Goal: Task Accomplishment & Management: Manage account settings

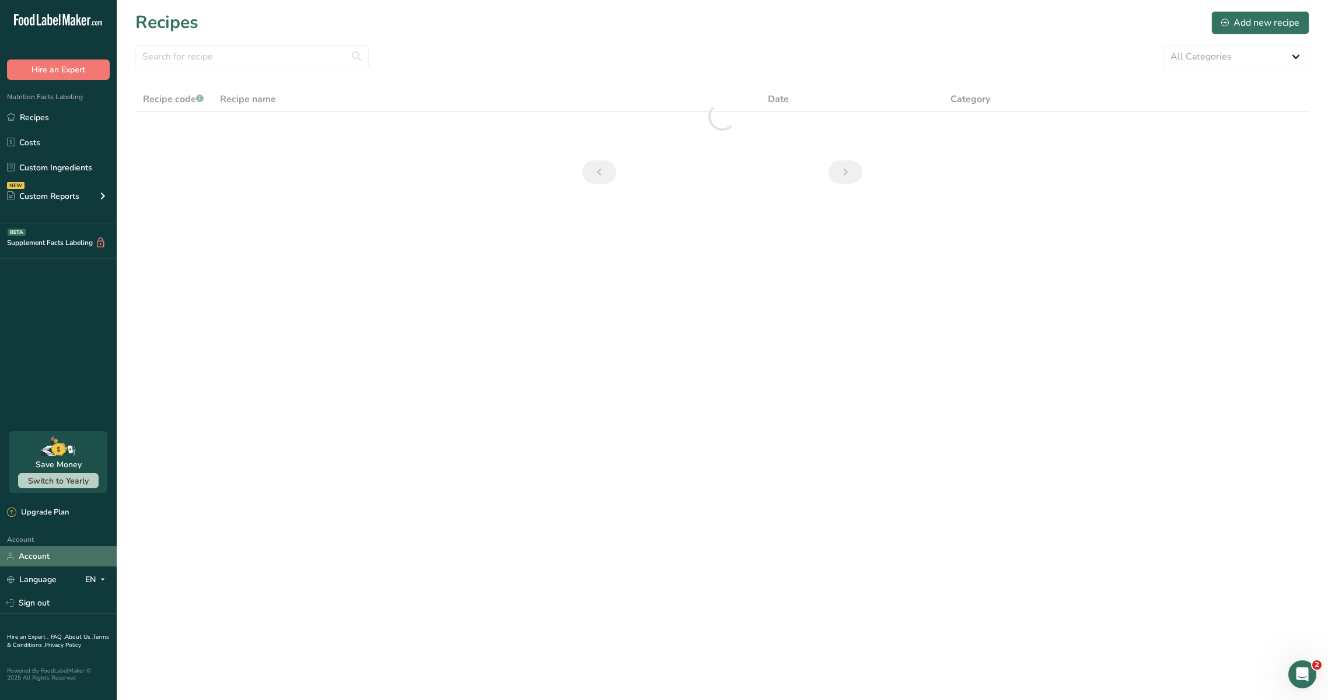
click at [60, 562] on link "Account" at bounding box center [58, 556] width 117 height 20
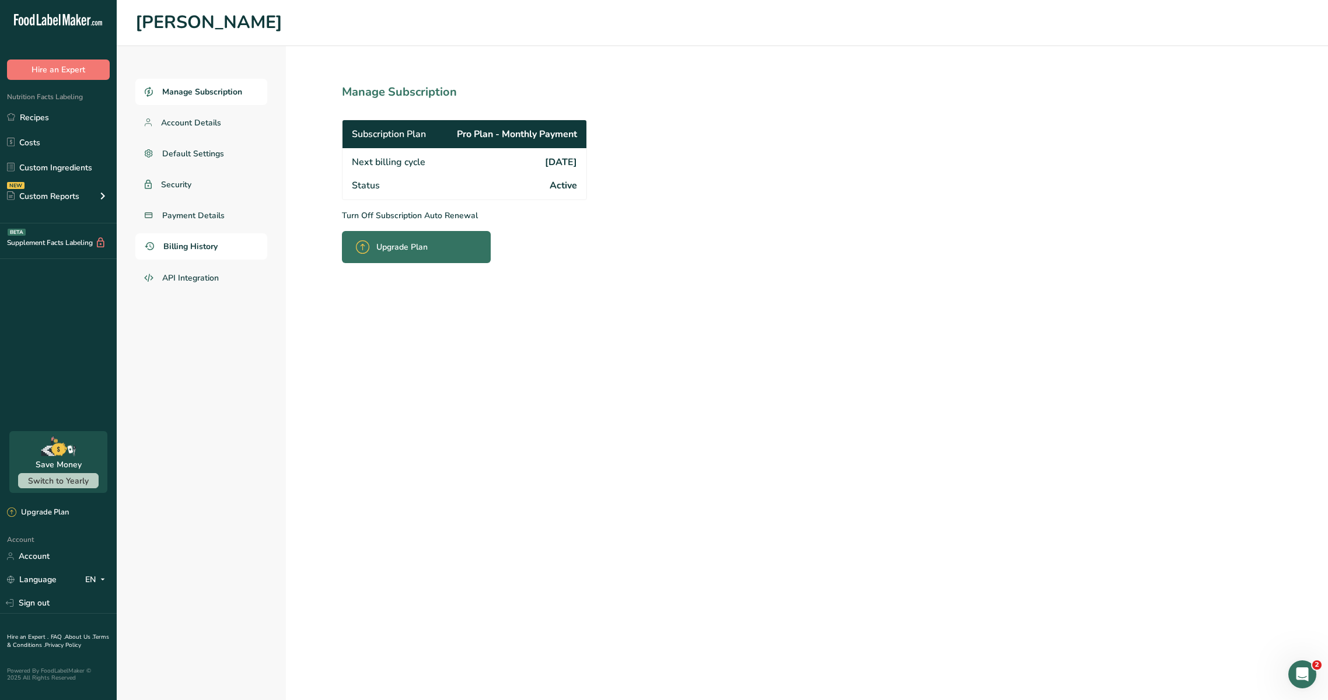
click at [206, 254] on link "Billing History" at bounding box center [201, 246] width 132 height 26
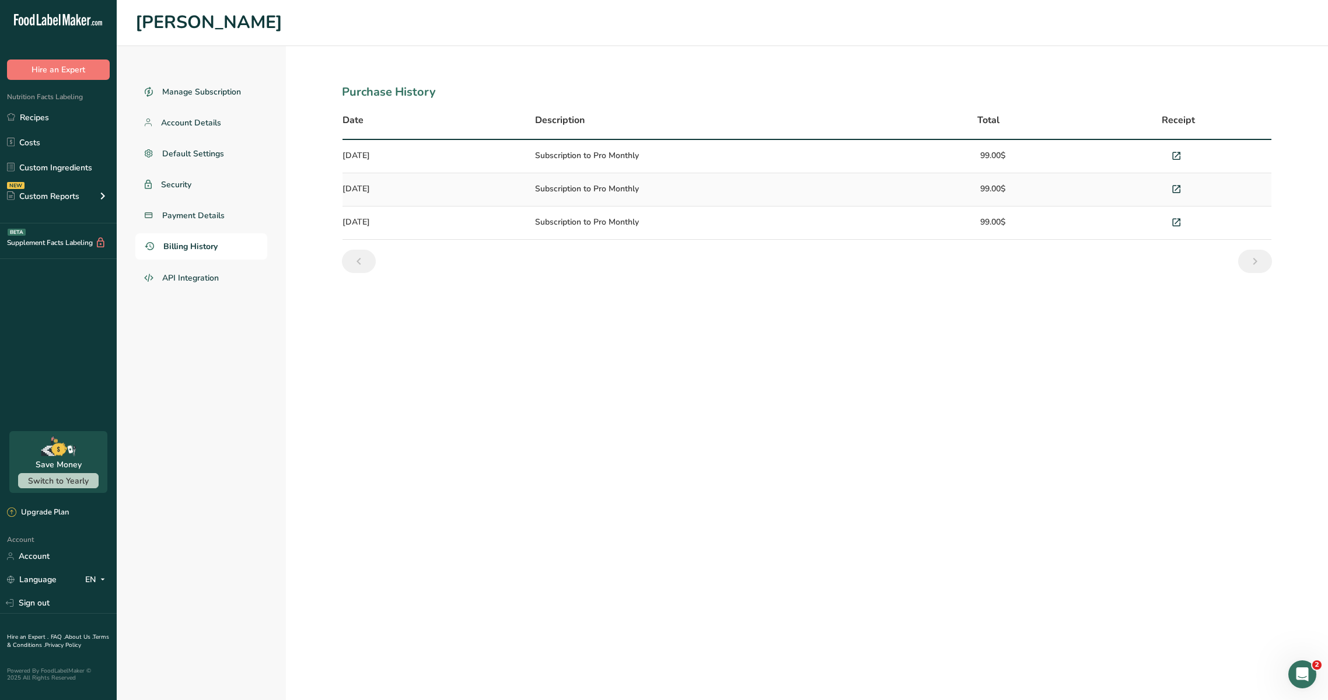
click at [560, 148] on td "Subscription to Pro Monthly" at bounding box center [714, 156] width 372 height 33
drag, startPoint x: 560, startPoint y: 148, endPoint x: 1185, endPoint y: 212, distance: 627.6
click at [1185, 212] on tbody "[DATE] Subscription to Pro Monthly 99.00$ [DATE] Subscription to Pro Monthly 99…" at bounding box center [807, 190] width 929 height 100
click at [1177, 221] on icon at bounding box center [1176, 223] width 11 height 16
click at [466, 315] on section "Purchase History Date Description Total Receipt [DATE] Subscription to Pro Mont…" at bounding box center [807, 373] width 1042 height 654
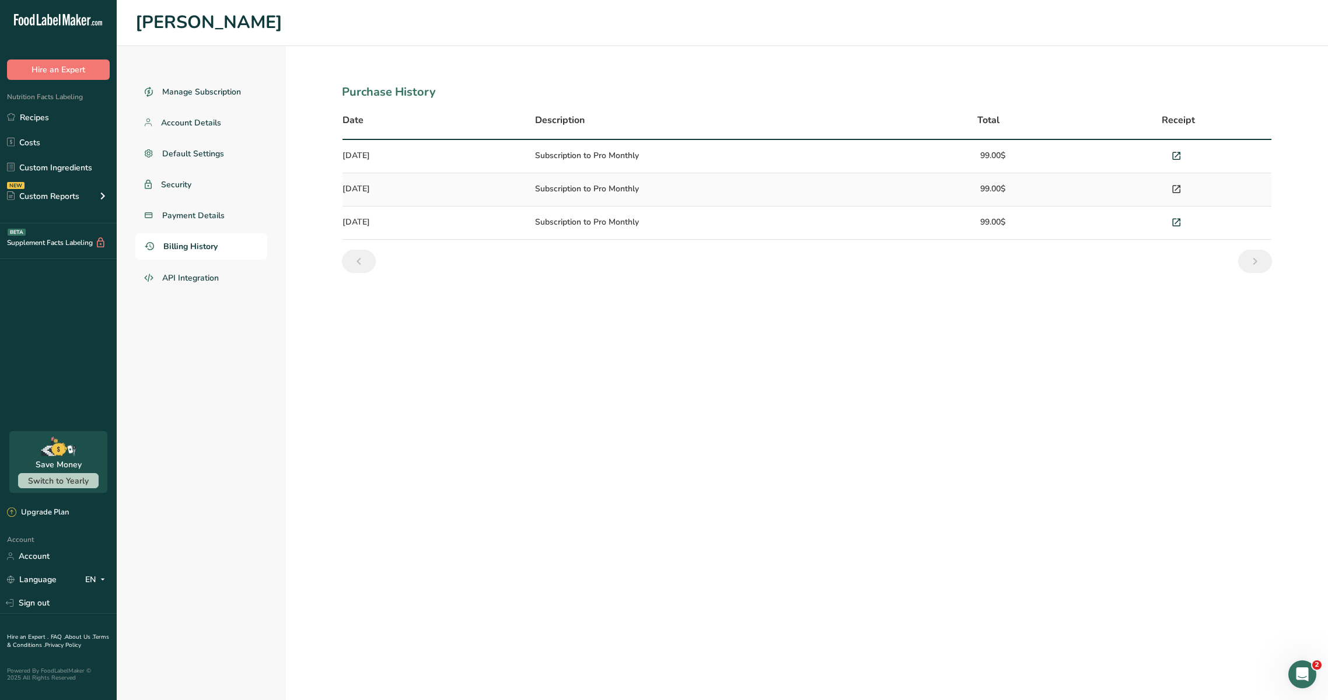
click at [1177, 186] on icon at bounding box center [1176, 189] width 11 height 16
click at [1178, 148] on icon at bounding box center [1176, 156] width 11 height 16
click at [203, 223] on link "Payment Details" at bounding box center [201, 215] width 132 height 26
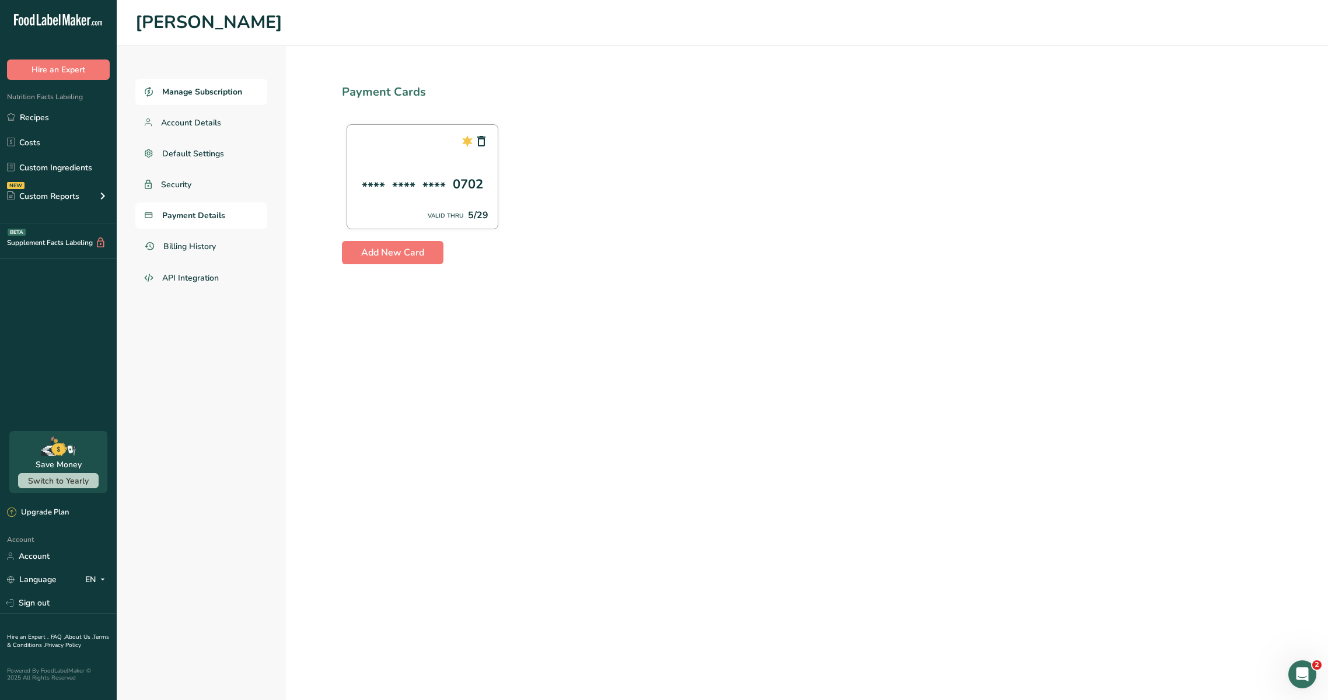
click at [233, 94] on span "Manage Subscription" at bounding box center [202, 92] width 80 height 12
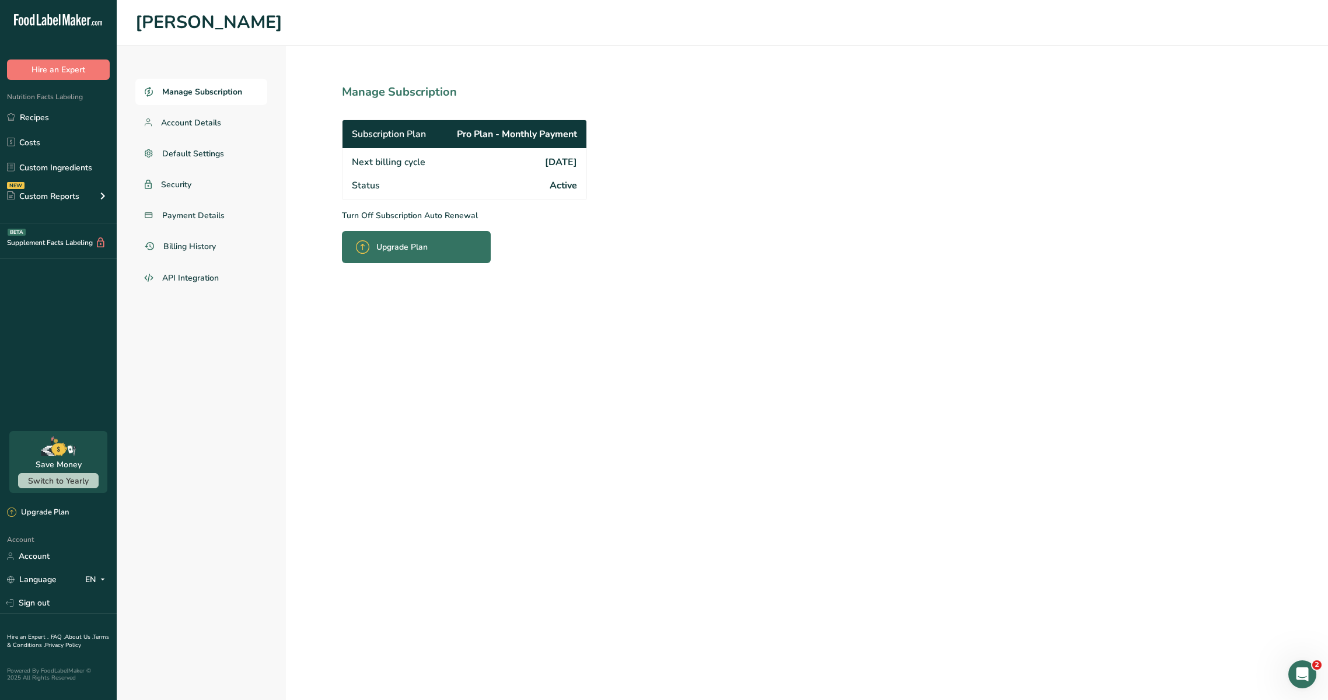
drag, startPoint x: 529, startPoint y: 131, endPoint x: 659, endPoint y: 208, distance: 150.9
click at [660, 208] on section "Manage Subscription Subscription Plan Pro Plan - Monthly Payment Next billing c…" at bounding box center [490, 373] width 408 height 654
click at [235, 123] on link "Account Details" at bounding box center [201, 123] width 132 height 26
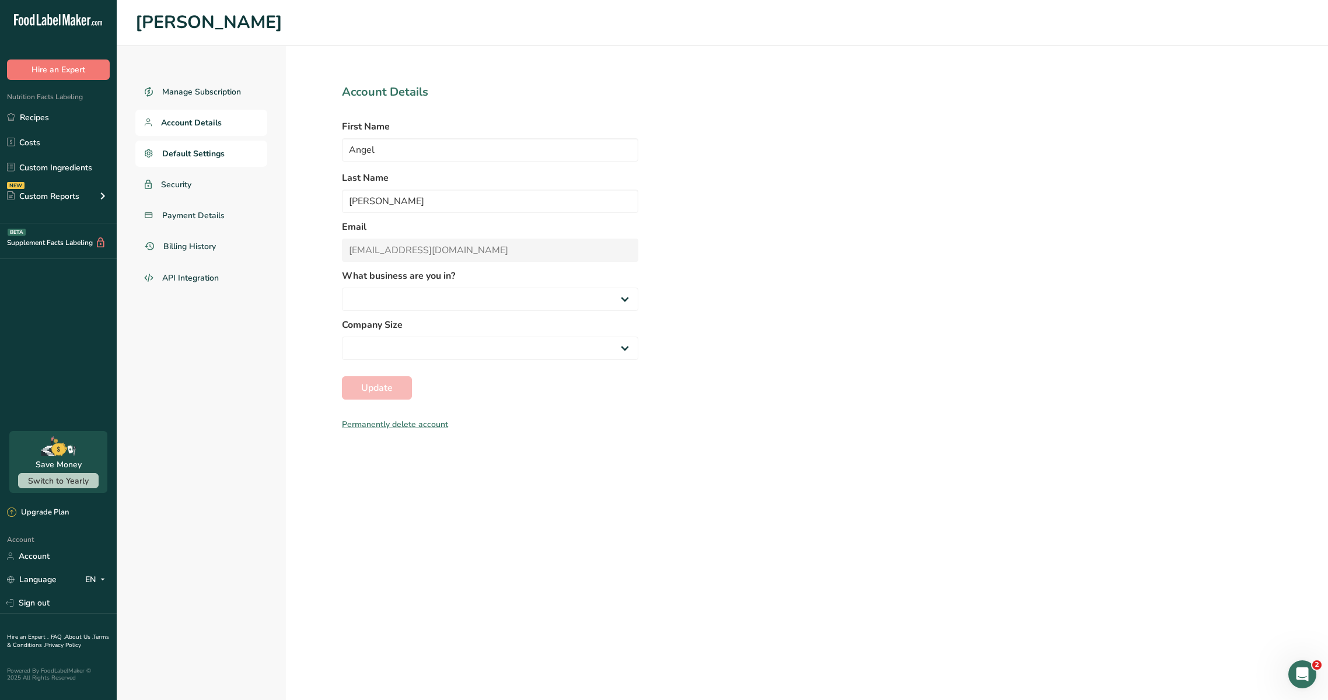
select select
select select "3"
click at [225, 150] on link "Default Settings" at bounding box center [201, 154] width 132 height 26
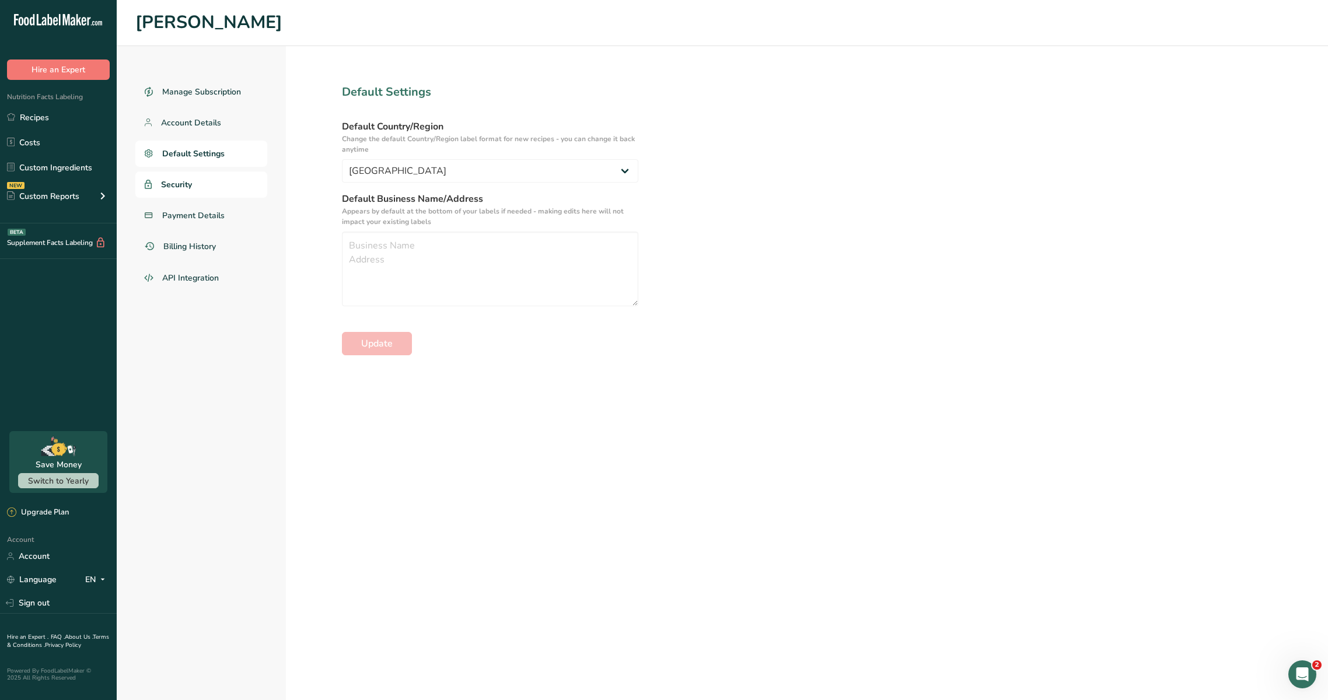
click at [215, 188] on link "Security" at bounding box center [201, 185] width 132 height 26
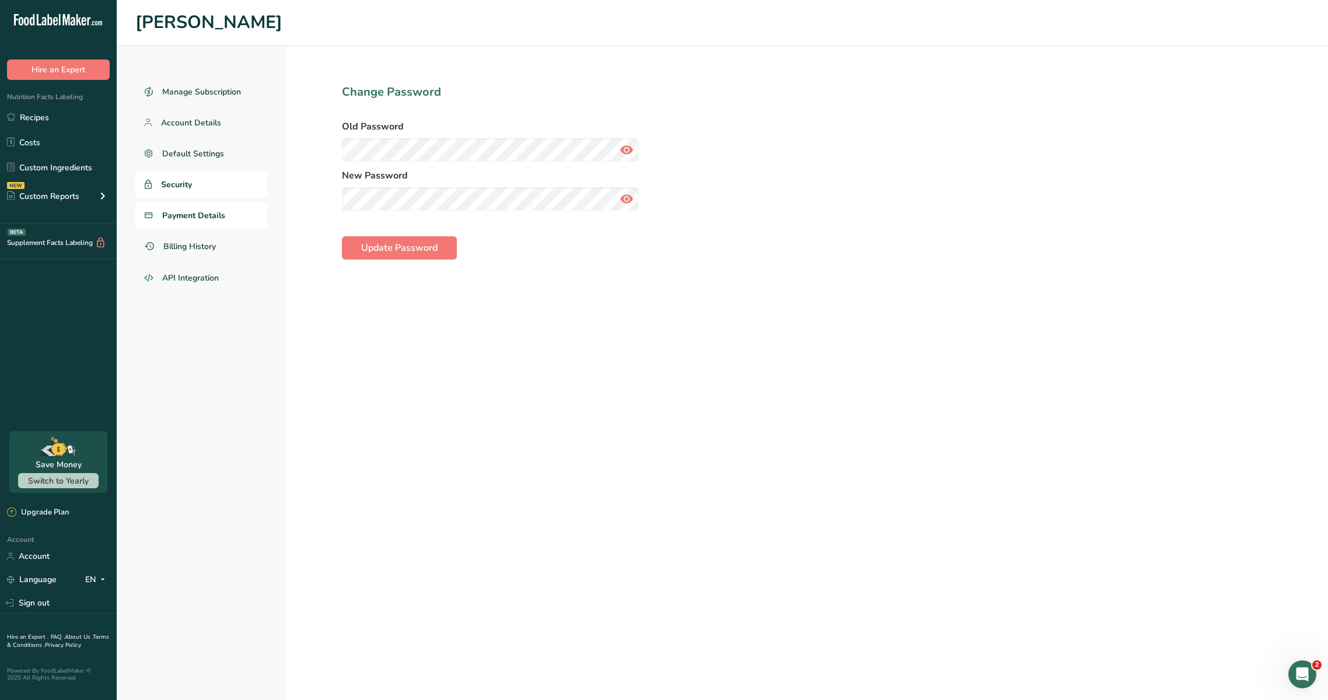
click at [209, 216] on span "Payment Details" at bounding box center [193, 215] width 63 height 12
click at [204, 244] on span "Billing History" at bounding box center [190, 246] width 54 height 12
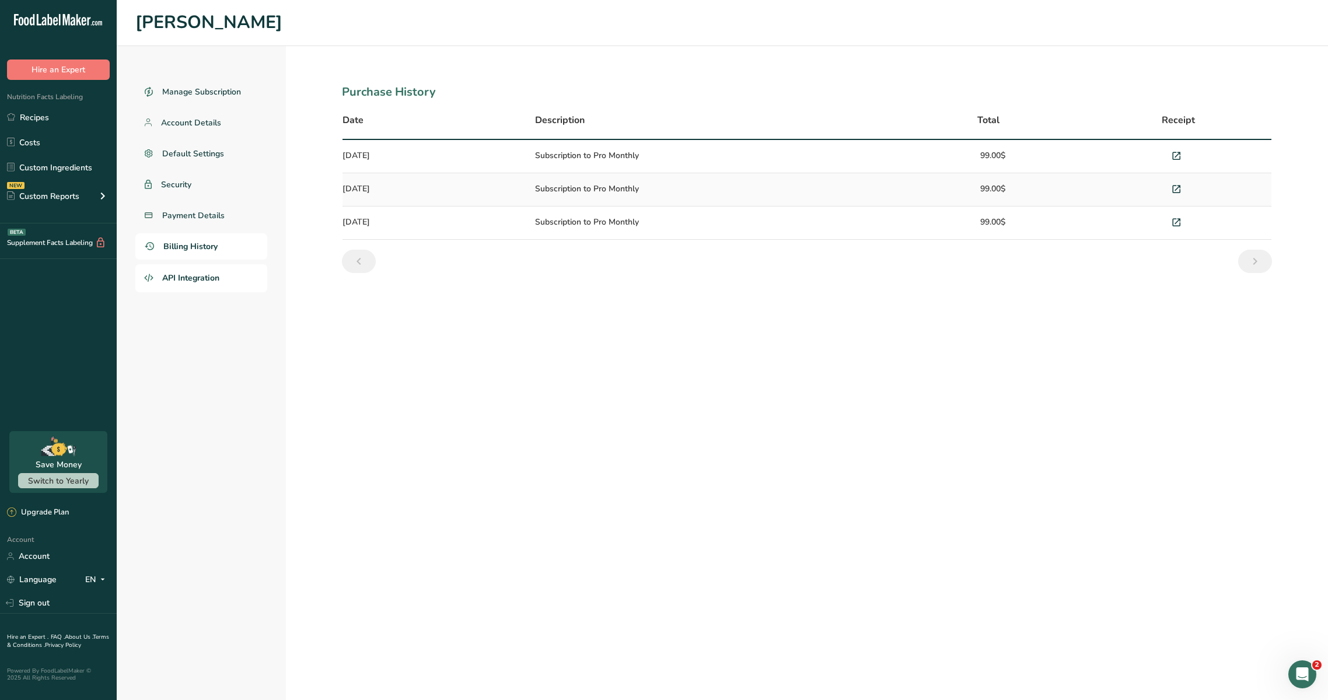
click at [202, 280] on span "API Integration" at bounding box center [190, 278] width 57 height 12
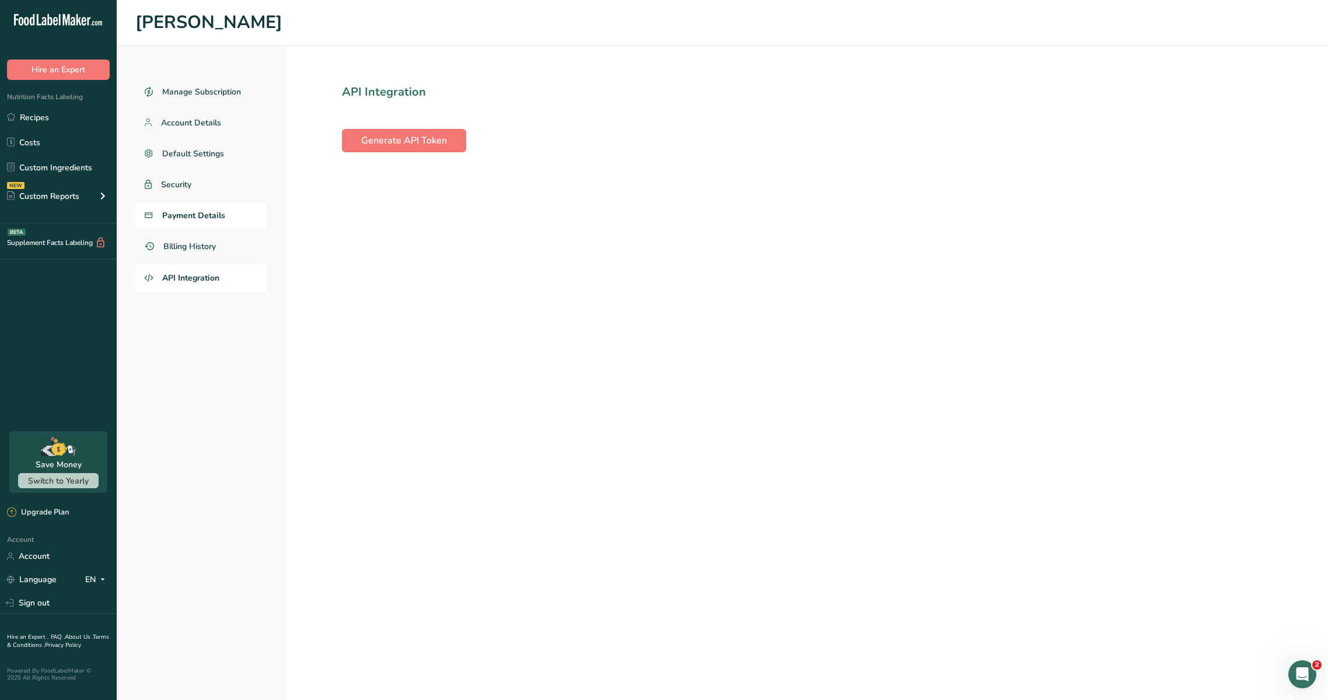
click at [198, 215] on span "Payment Details" at bounding box center [193, 215] width 63 height 12
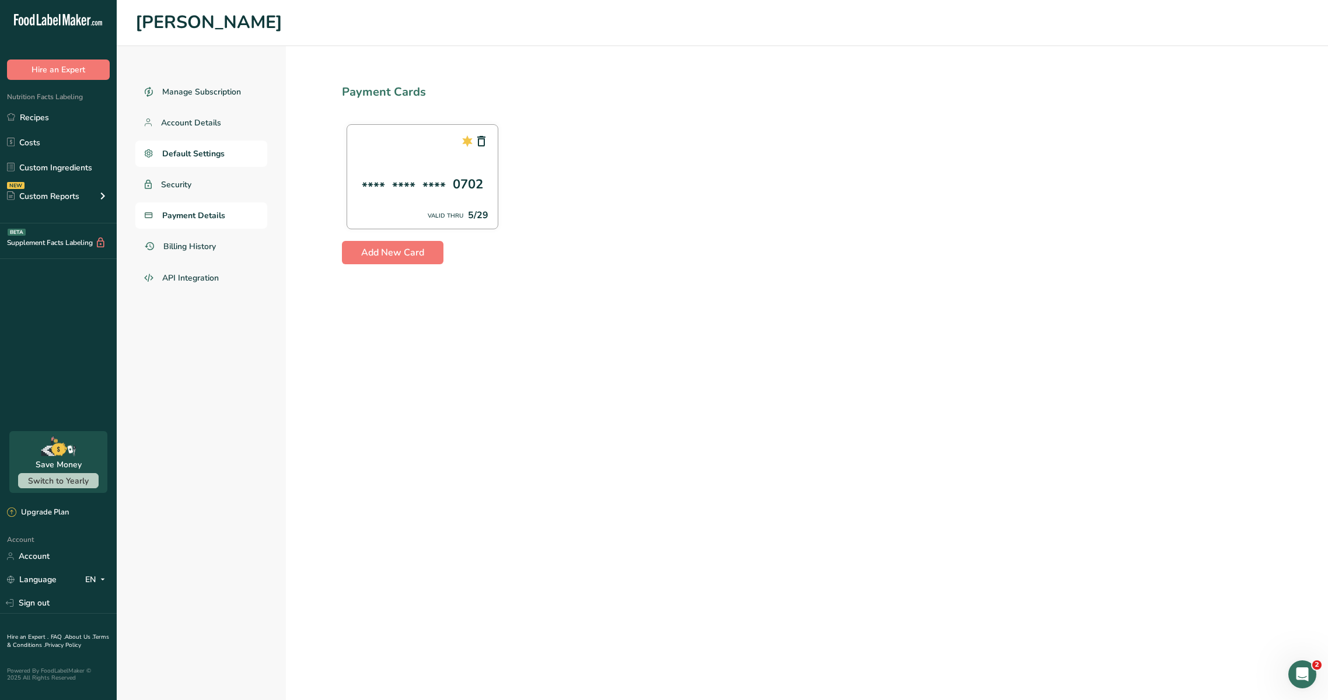
click at [214, 149] on span "Default Settings" at bounding box center [193, 154] width 62 height 12
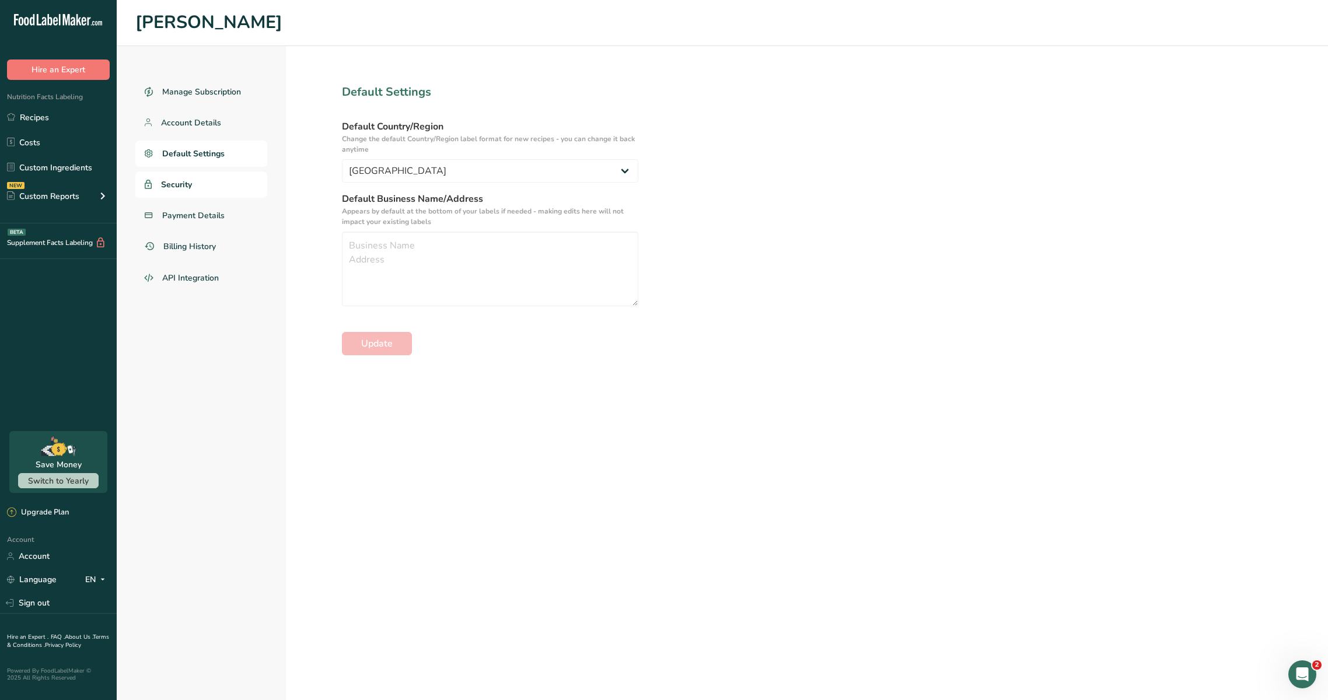
click at [201, 186] on link "Security" at bounding box center [201, 185] width 132 height 26
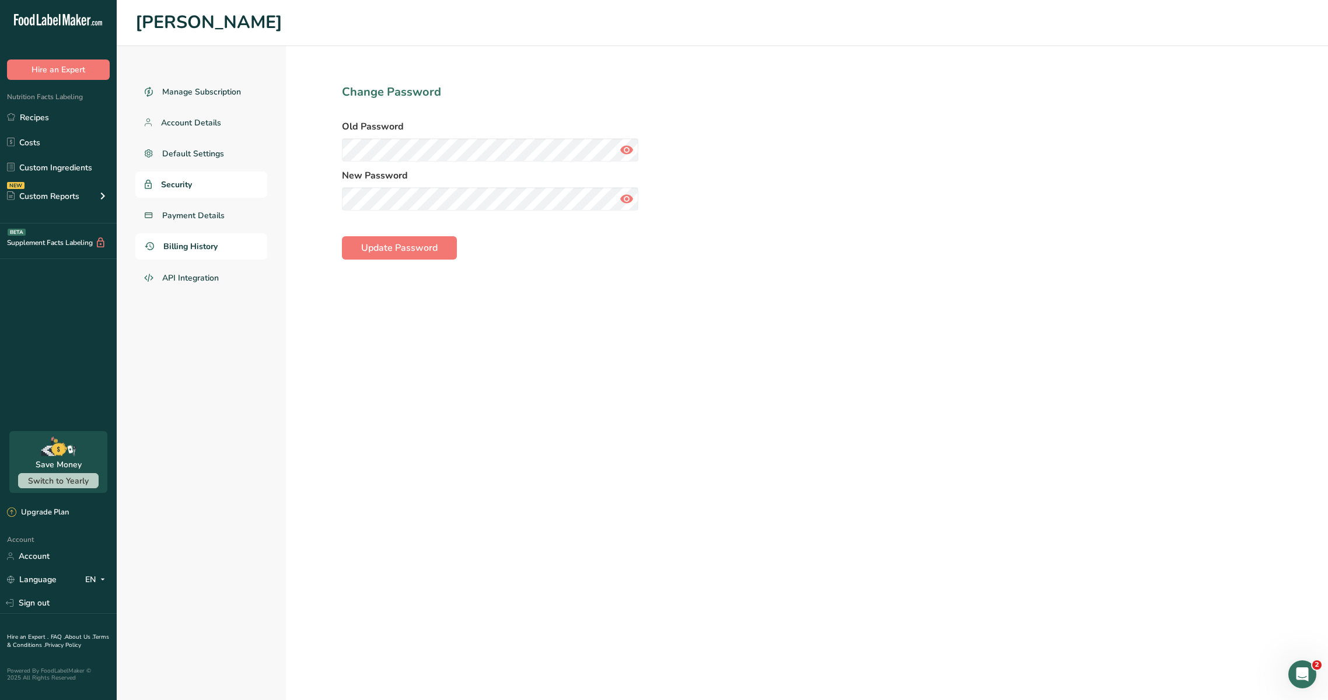
click at [199, 250] on span "Billing History" at bounding box center [190, 246] width 54 height 12
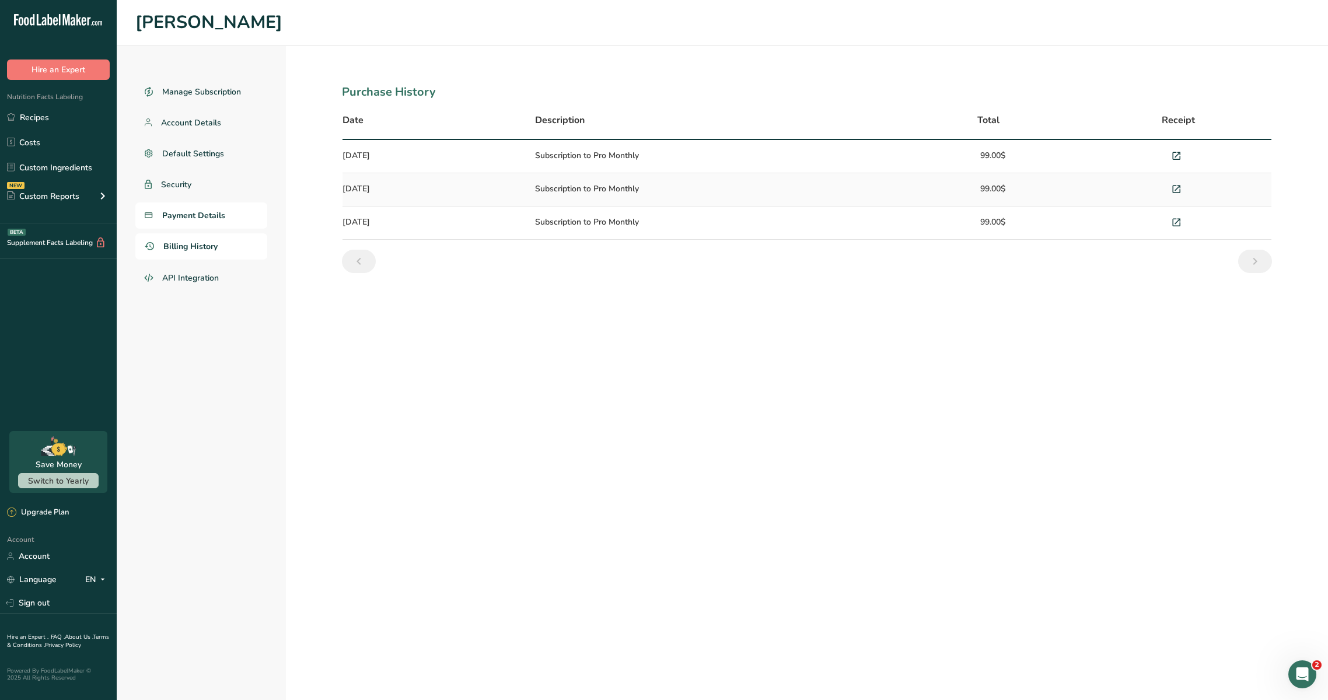
click at [225, 223] on link "Payment Details" at bounding box center [201, 215] width 132 height 26
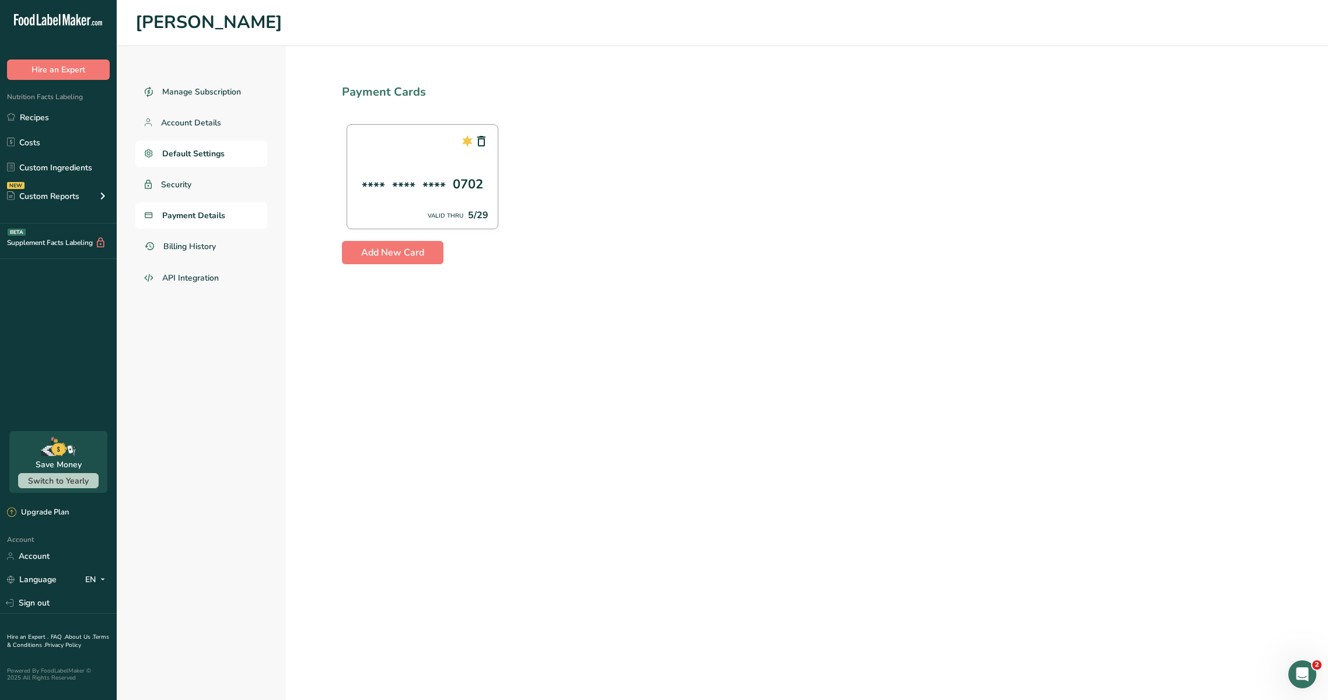
click at [201, 165] on link "Default Settings" at bounding box center [201, 154] width 132 height 26
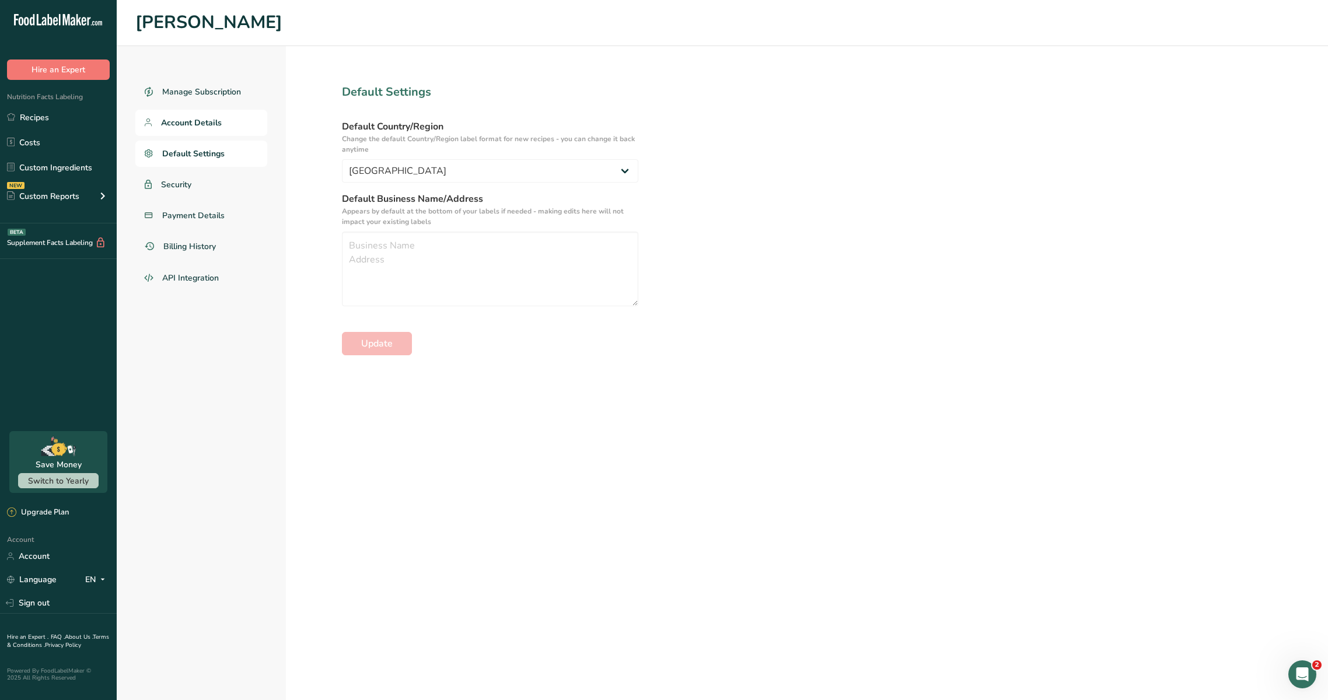
click at [200, 121] on span "Account Details" at bounding box center [191, 123] width 61 height 12
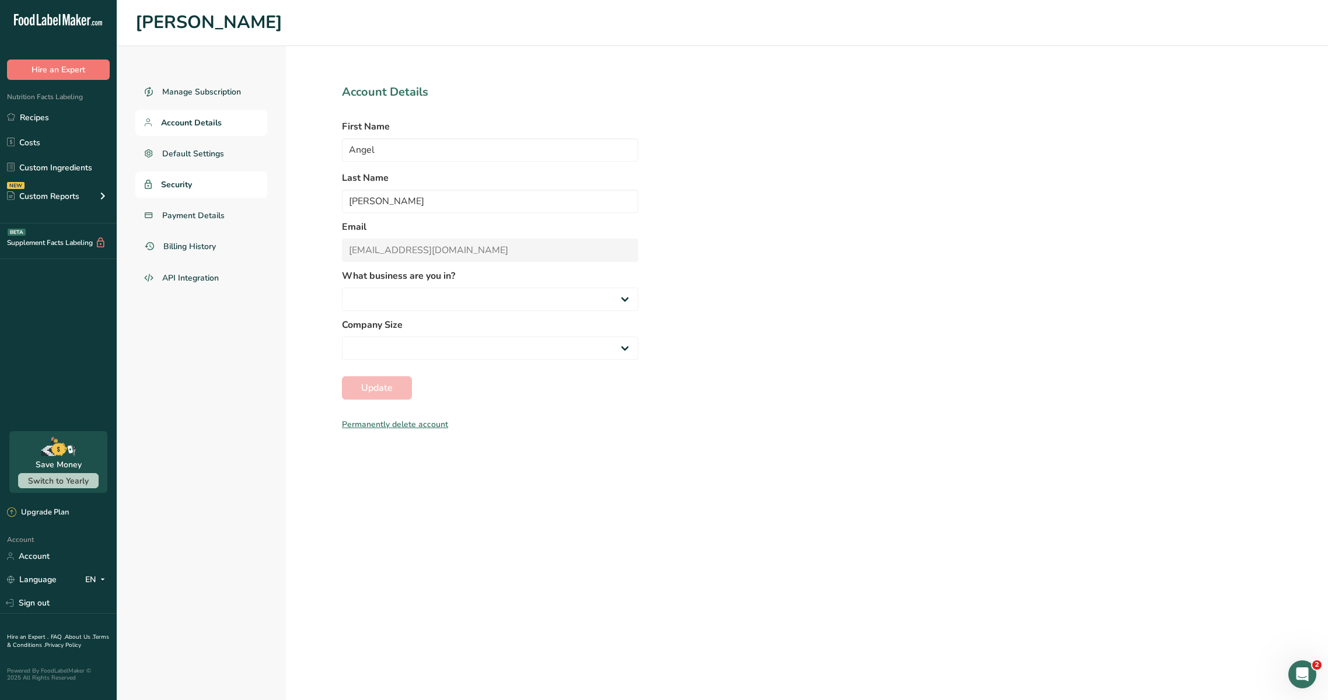
select select "3"
select select "1"
click at [184, 90] on span "Manage Subscription" at bounding box center [202, 92] width 80 height 12
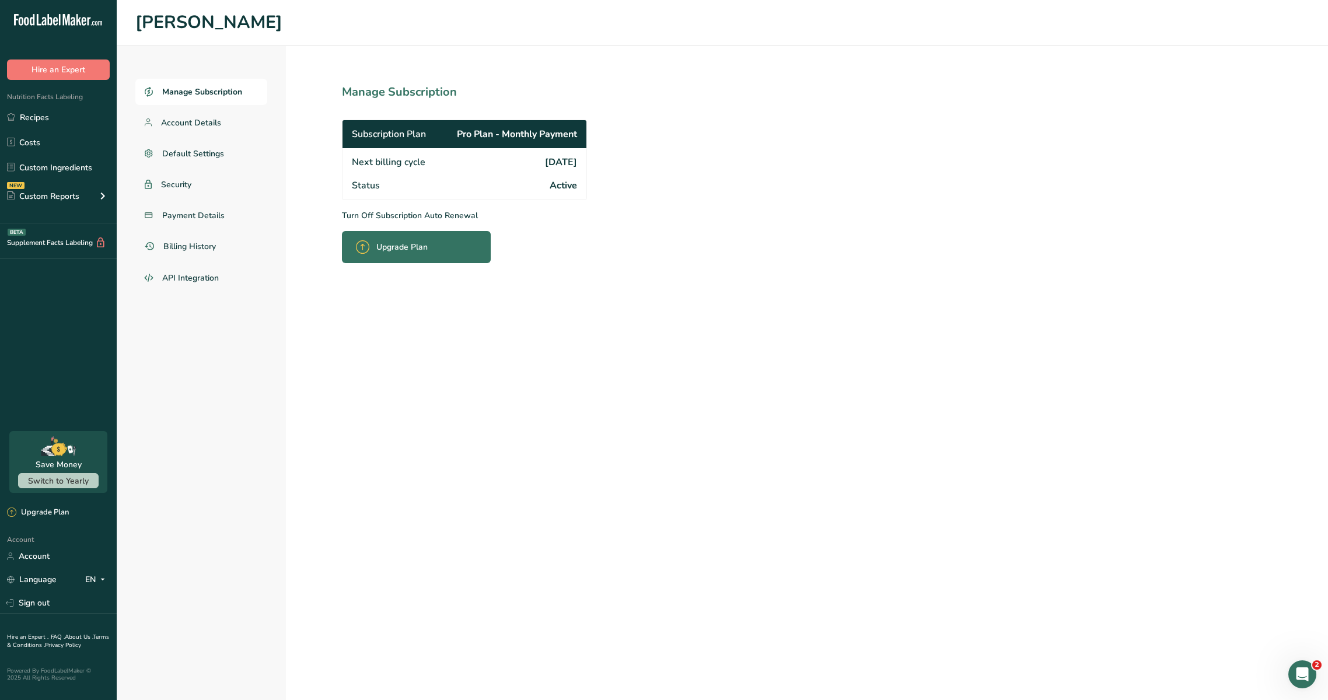
click at [445, 179] on div "Status Active" at bounding box center [465, 187] width 244 height 26
drag, startPoint x: 569, startPoint y: 127, endPoint x: 575, endPoint y: 127, distance: 6.4
click at [569, 127] on span "Pro Plan - Monthly Payment" at bounding box center [517, 134] width 120 height 14
click at [411, 95] on h1 "Manage Subscription" at bounding box center [490, 92] width 296 height 18
drag, startPoint x: 362, startPoint y: 94, endPoint x: 457, endPoint y: 93, distance: 95.7
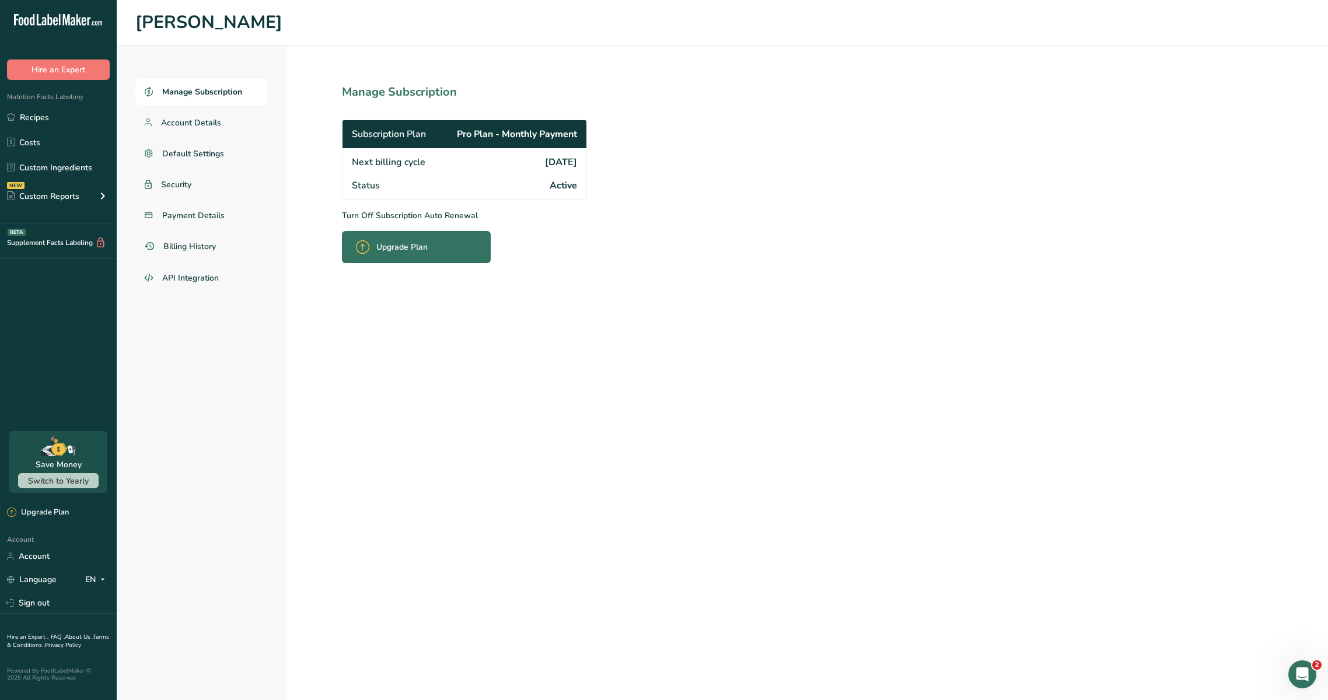
click at [457, 93] on h1 "Manage Subscription" at bounding box center [490, 92] width 296 height 18
click at [452, 216] on p "Turn Off Subscription Auto Renewal" at bounding box center [490, 215] width 296 height 12
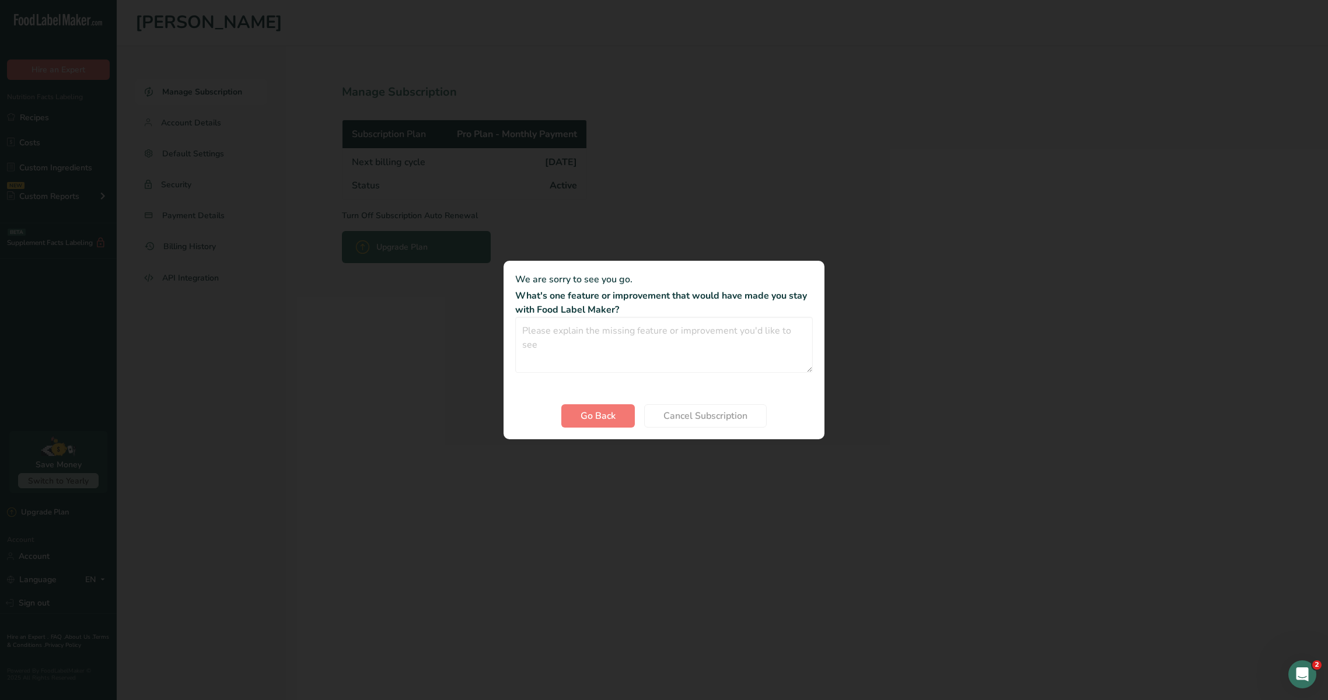
click at [602, 378] on div "0 / 200" at bounding box center [664, 351] width 298 height 69
click at [601, 345] on textarea "Cancel subscription modal" at bounding box center [664, 345] width 298 height 56
drag, startPoint x: 513, startPoint y: 297, endPoint x: 721, endPoint y: 329, distance: 210.2
click at [721, 329] on section "We are sorry to see you go. What's one feature or improvement that would have m…" at bounding box center [664, 350] width 321 height 179
copy section "What's one feature or improvement that would have made you stay with Food Label…"
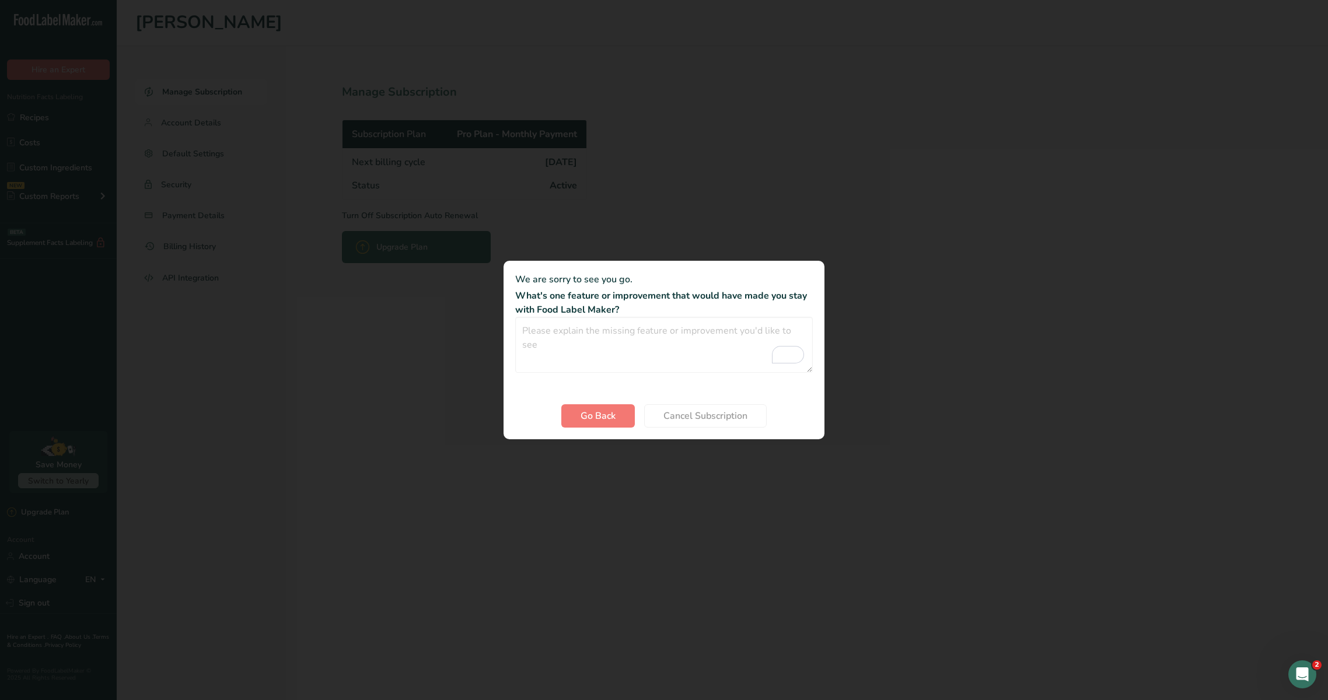
click at [767, 207] on div "Cancel subscription modal" at bounding box center [664, 350] width 1328 height 700
click at [602, 420] on span "Go Back" at bounding box center [598, 416] width 35 height 14
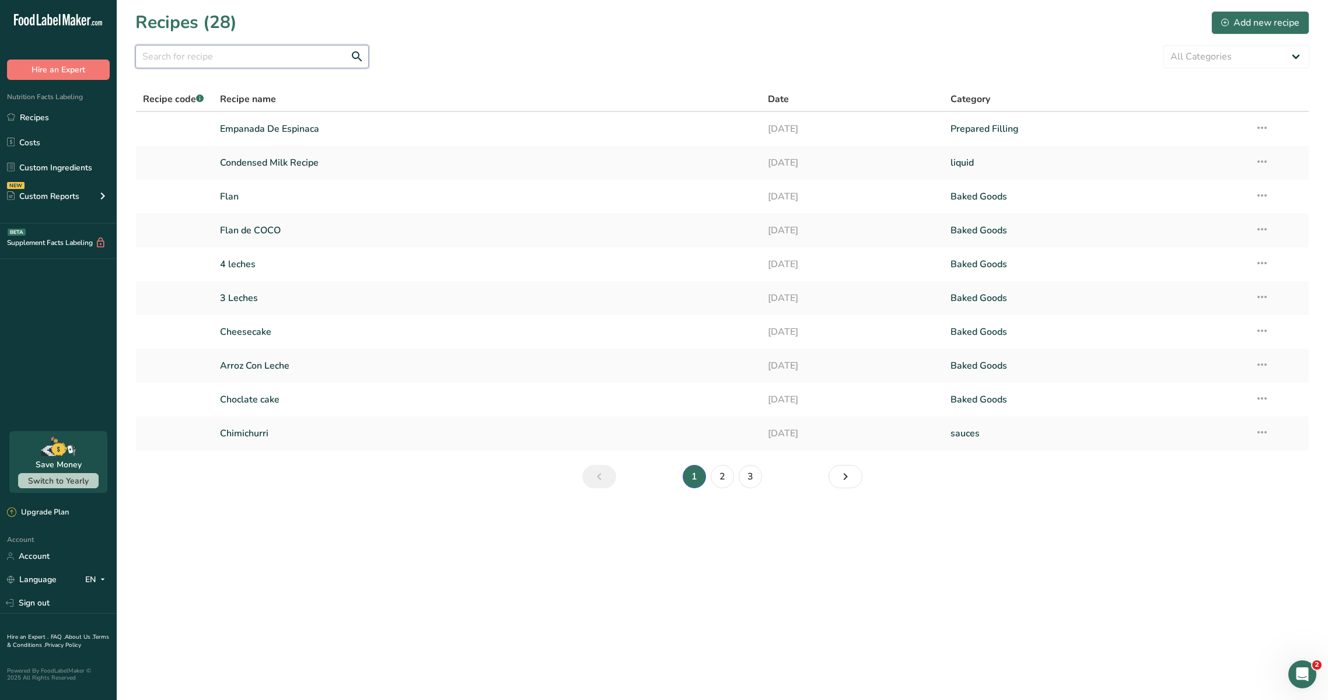
click at [245, 61] on input "text" at bounding box center [251, 56] width 233 height 23
type input "flan"
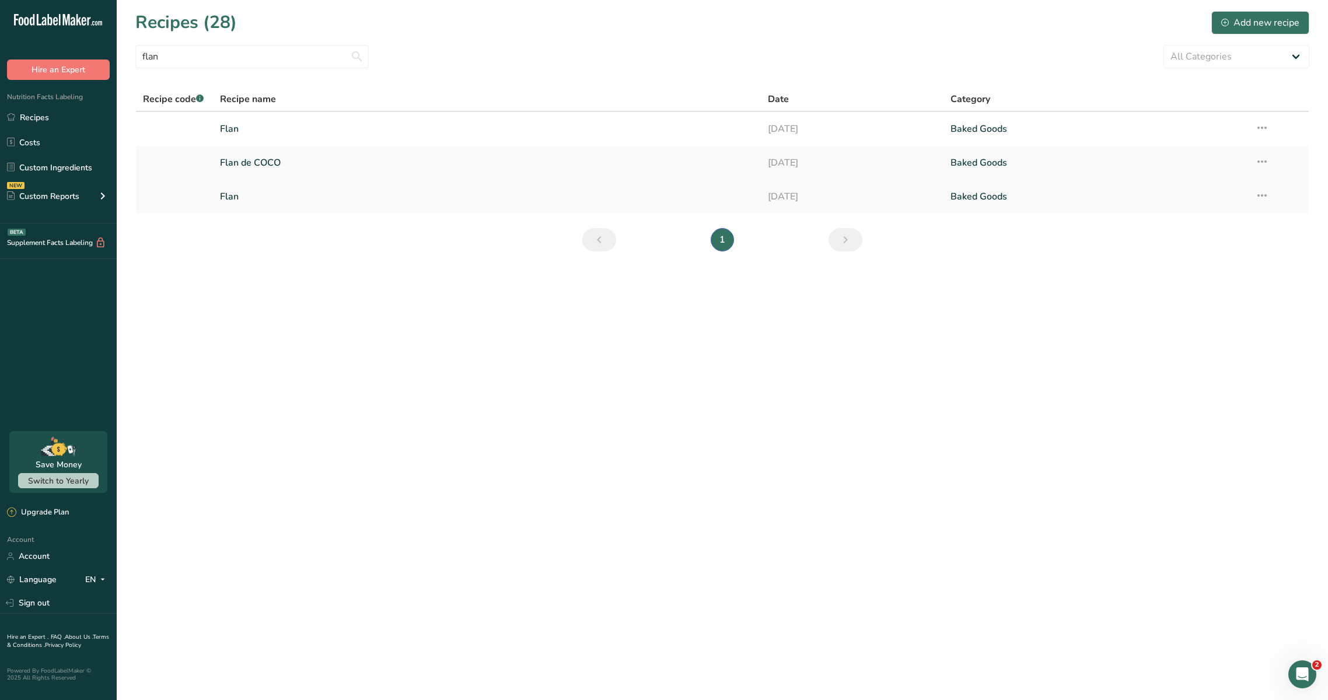
click at [274, 197] on link "Flan" at bounding box center [487, 196] width 534 height 25
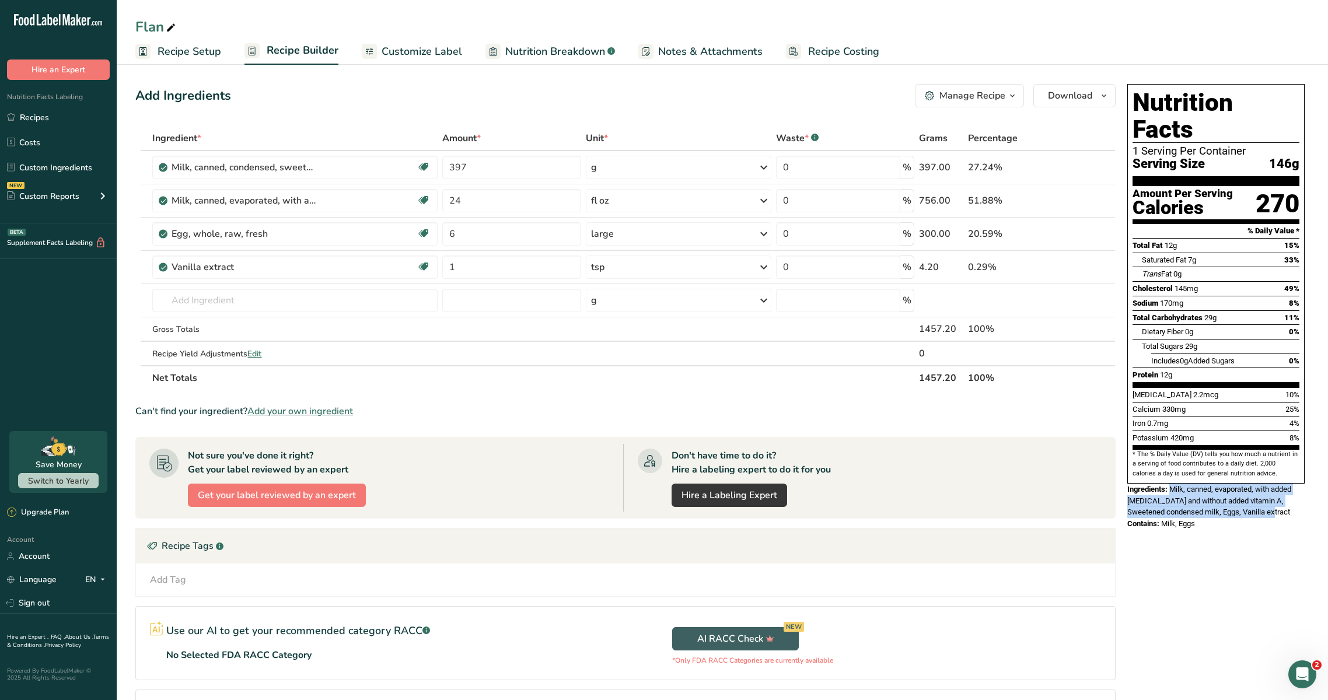
drag, startPoint x: 1172, startPoint y: 466, endPoint x: 1255, endPoint y: 485, distance: 85.1
click at [1255, 485] on div "Ingredients: Milk, canned, evaporated, with added [MEDICAL_DATA] and without ad…" at bounding box center [1215, 501] width 177 height 34
copy span "Milk, canned, evaporated, with added [MEDICAL_DATA] and without added vitamin A…"
click at [1138, 519] on span "Contains:" at bounding box center [1143, 523] width 32 height 9
drag, startPoint x: 1126, startPoint y: 501, endPoint x: 1207, endPoint y: 505, distance: 81.2
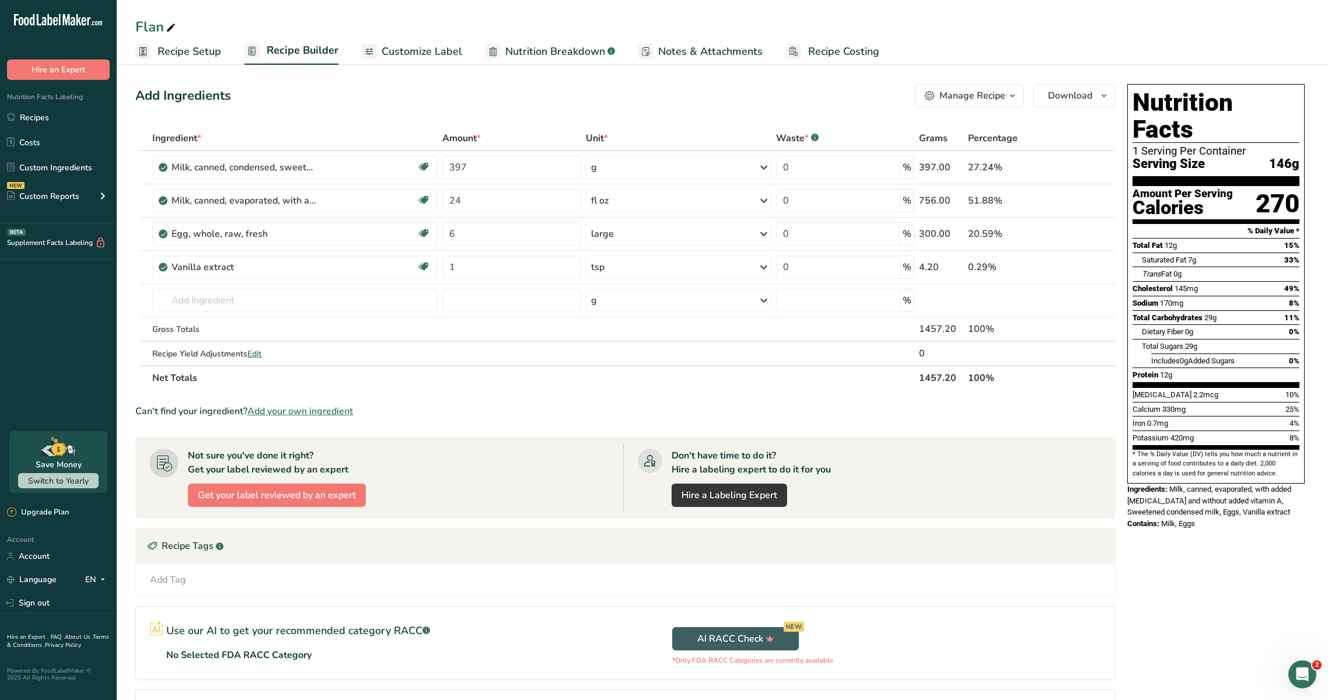
click at [1207, 505] on div "Nutrition Facts 1 Serving Per Container Serving Size 146g Amount Per Serving Ca…" at bounding box center [1216, 306] width 187 height 455
copy div "Contains: Milk, Eggs"
drag, startPoint x: 1138, startPoint y: 102, endPoint x: 1265, endPoint y: 451, distance: 371.9
click at [1265, 451] on div "Nutrition Facts 1 Serving Per Container Serving Size 146g Amount Per Serving Ca…" at bounding box center [1215, 284] width 177 height 400
copy div "Nutrition Facts 1 Serving Per Container Serving Size 146g Amount Per Serving Ca…"
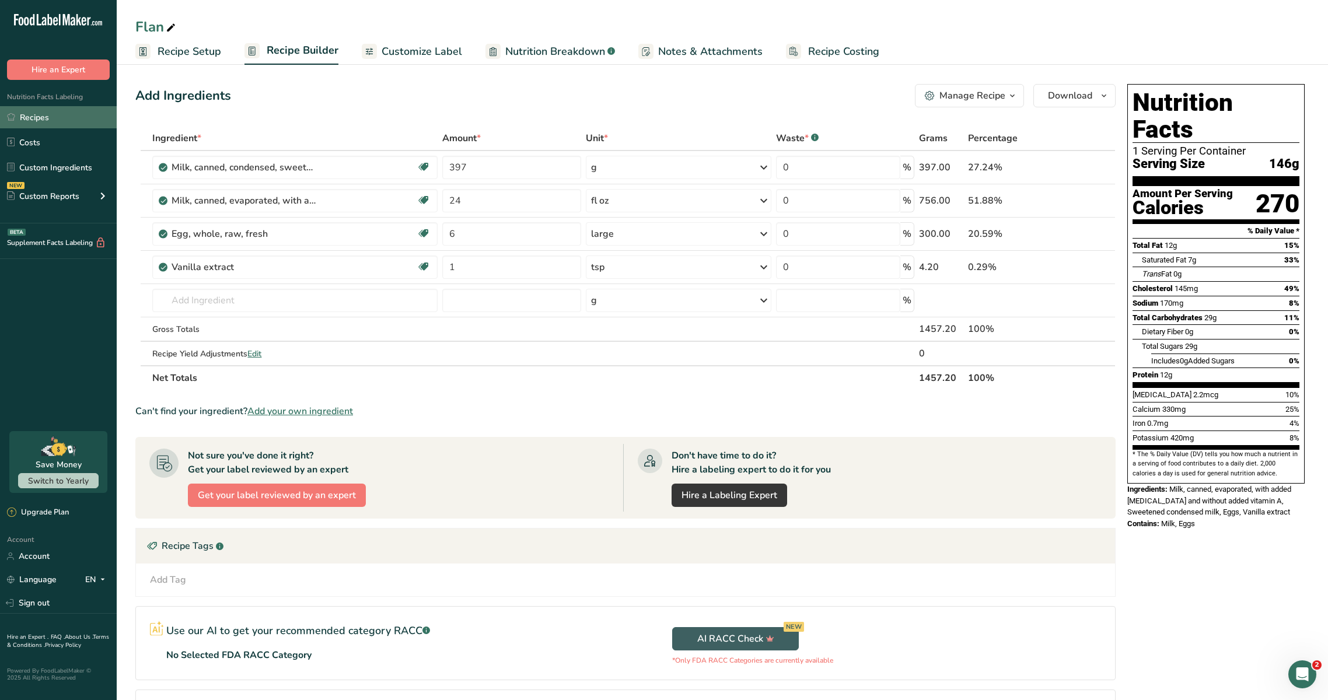
click at [68, 121] on link "Recipes" at bounding box center [58, 117] width 117 height 22
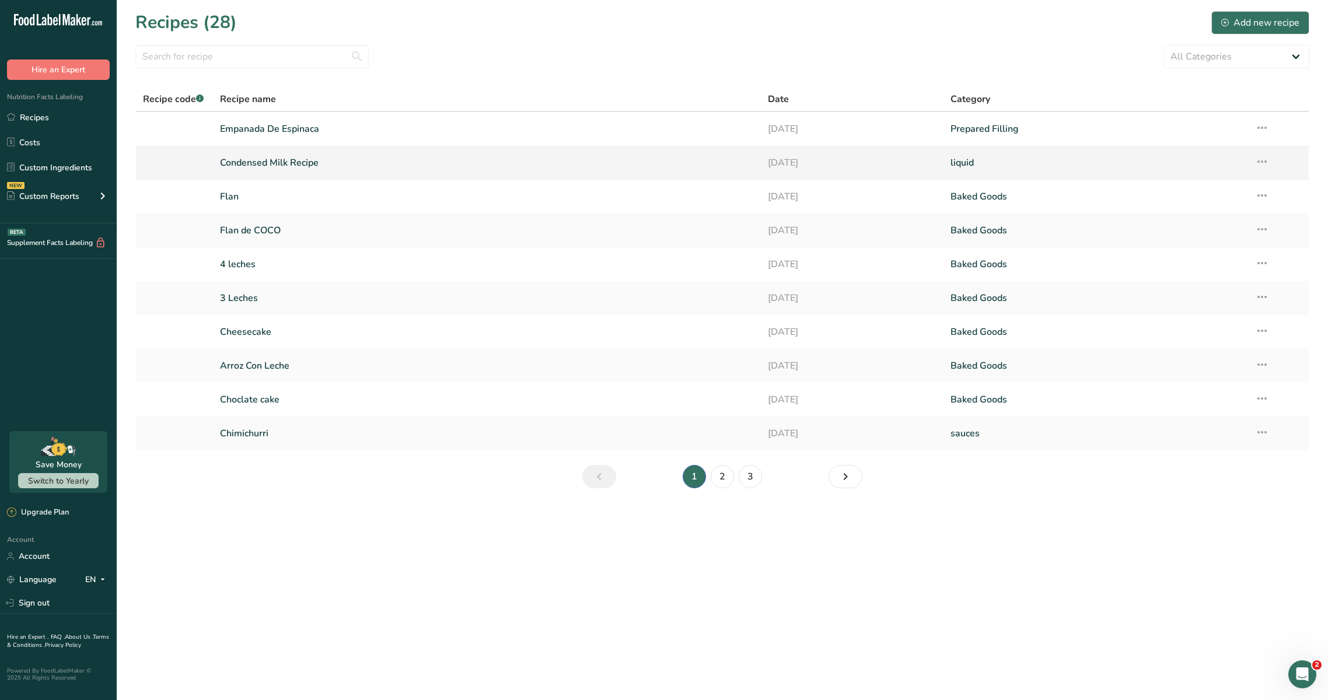
click at [329, 163] on link "Condensed Milk Recipe" at bounding box center [487, 163] width 534 height 25
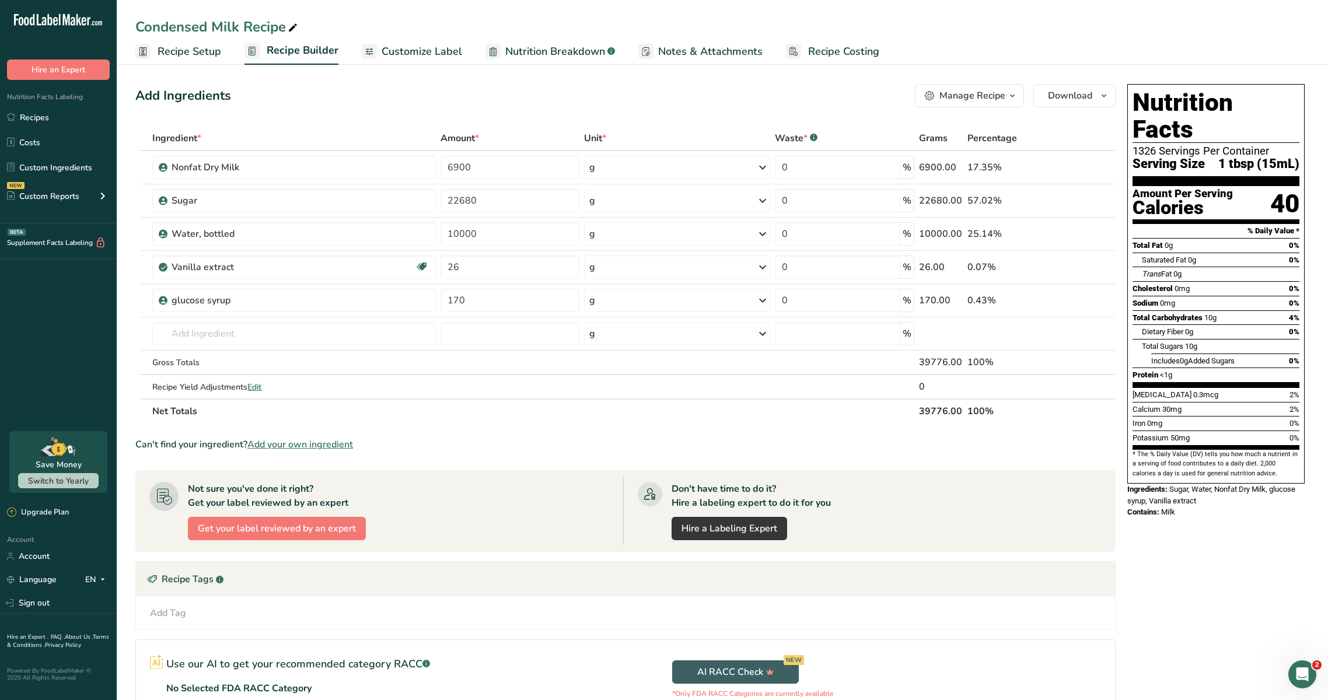
click at [189, 47] on span "Recipe Setup" at bounding box center [190, 52] width 64 height 16
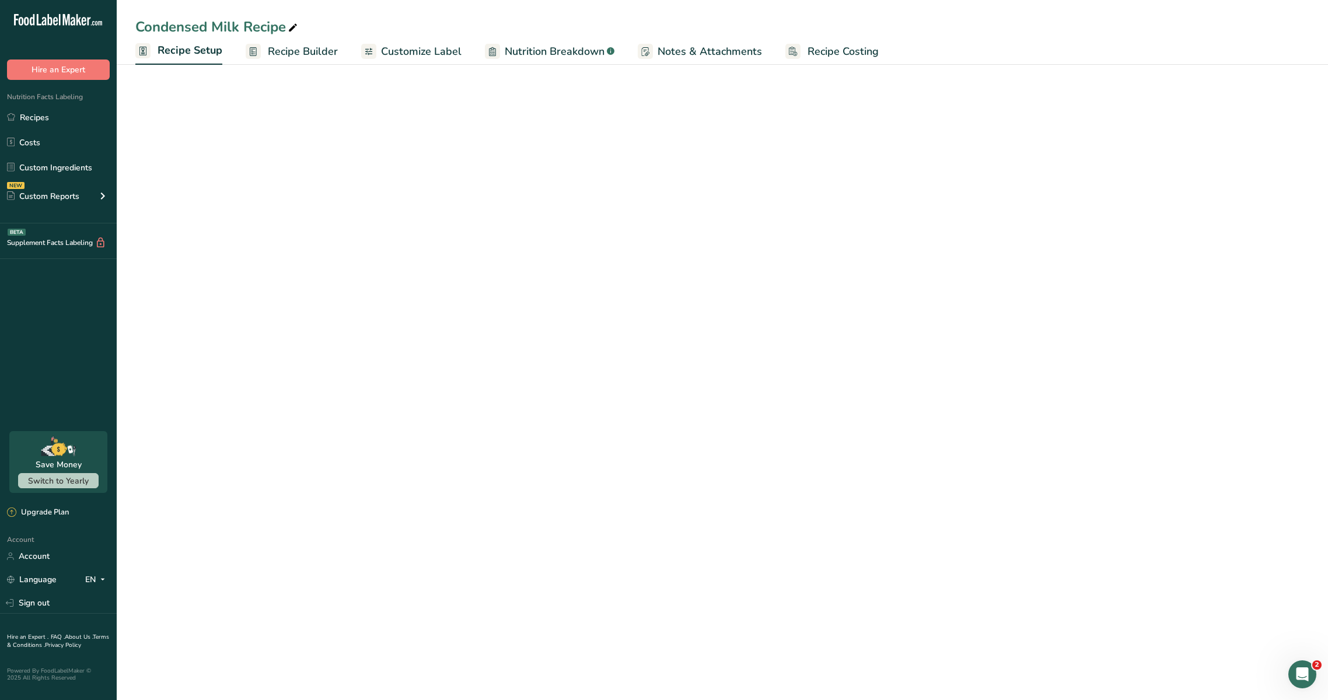
select select "22"
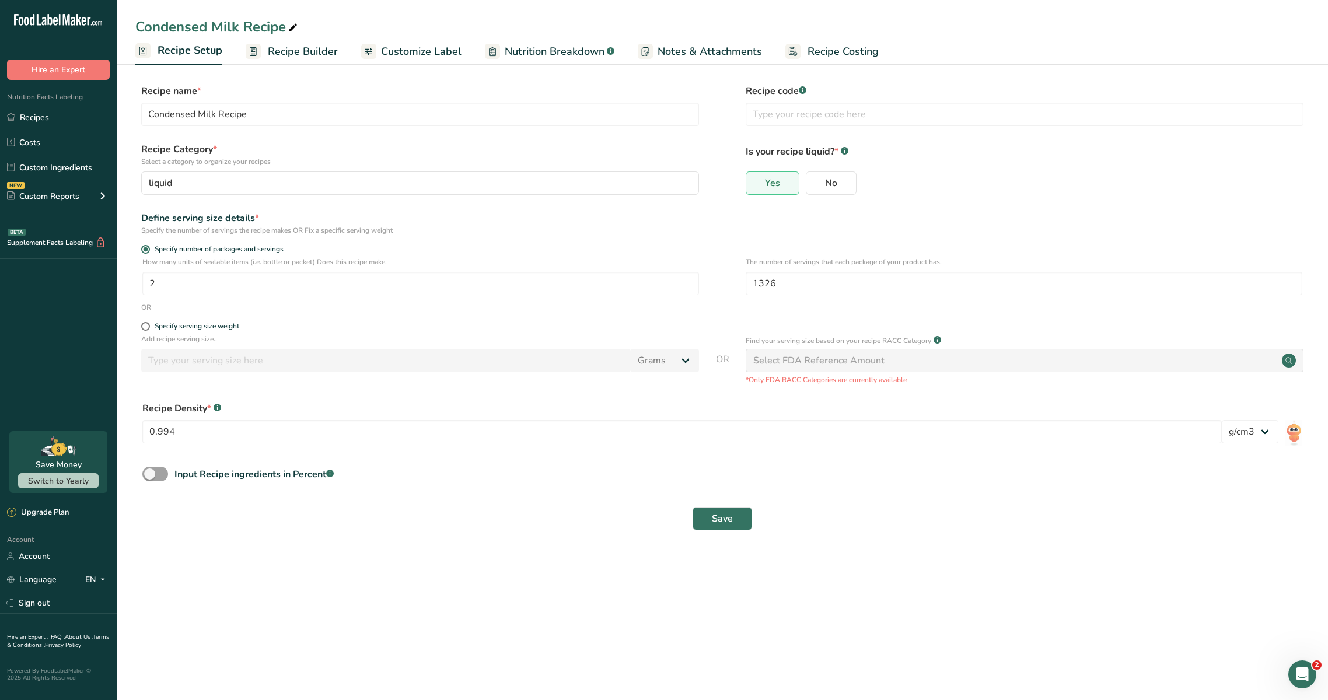
click at [302, 47] on span "Recipe Builder" at bounding box center [303, 52] width 70 height 16
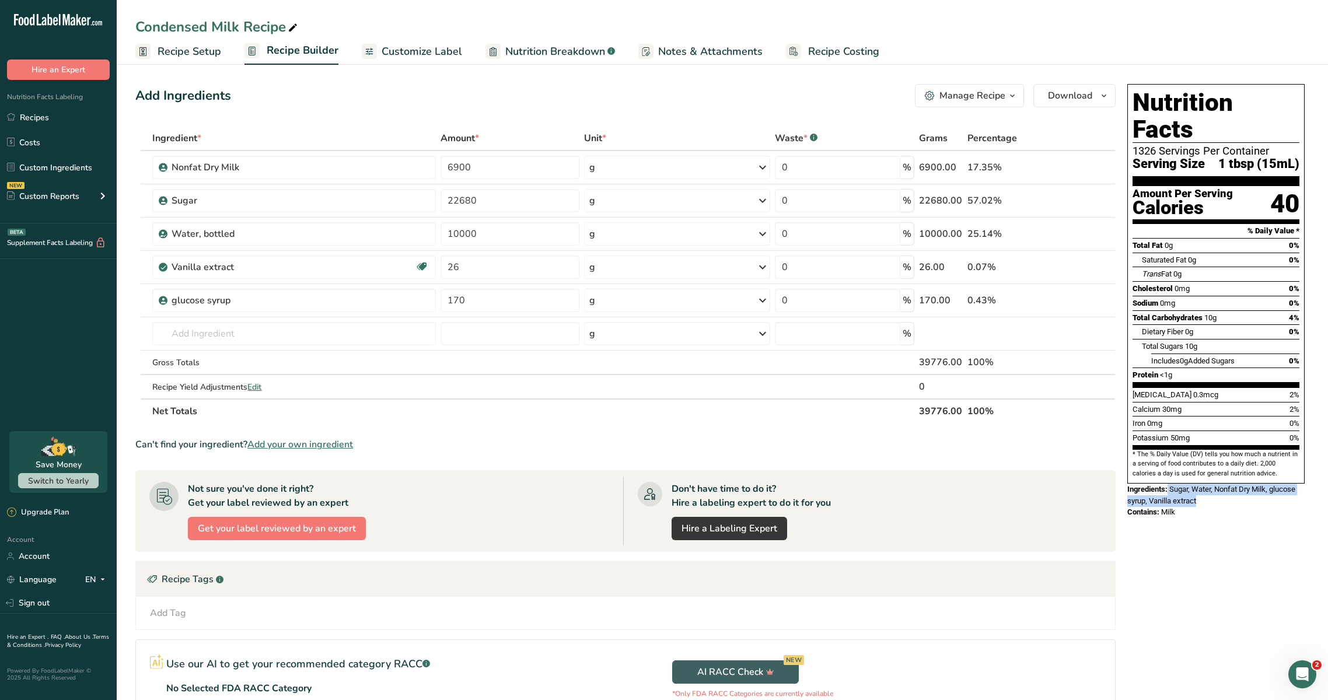
drag, startPoint x: 1168, startPoint y: 466, endPoint x: 1203, endPoint y: 480, distance: 37.9
click at [1203, 484] on div "Ingredients: Sugar, Water, Nonfat Dry Milk, glucose syrup, Vanilla extract" at bounding box center [1215, 495] width 177 height 23
copy div "Sugar, Water, Nonfat Dry Milk, glucose syrup, Vanilla extract"
drag, startPoint x: 1178, startPoint y: 494, endPoint x: 1159, endPoint y: 488, distance: 19.0
click at [1159, 488] on div "Nutrition Facts 1326 Servings Per Container Serving Size 1 tbsp (15mL) Amount P…" at bounding box center [1216, 300] width 187 height 443
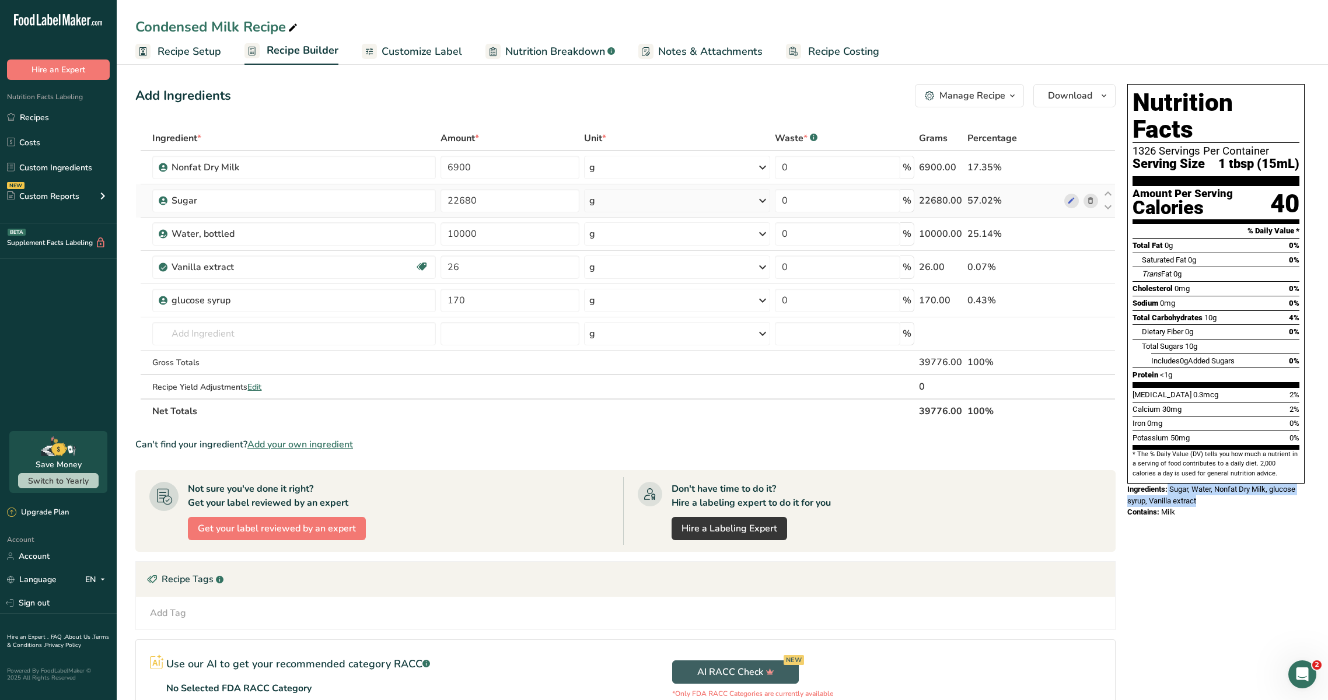
copy div "Milk"
click at [89, 123] on link "Recipes" at bounding box center [58, 117] width 117 height 22
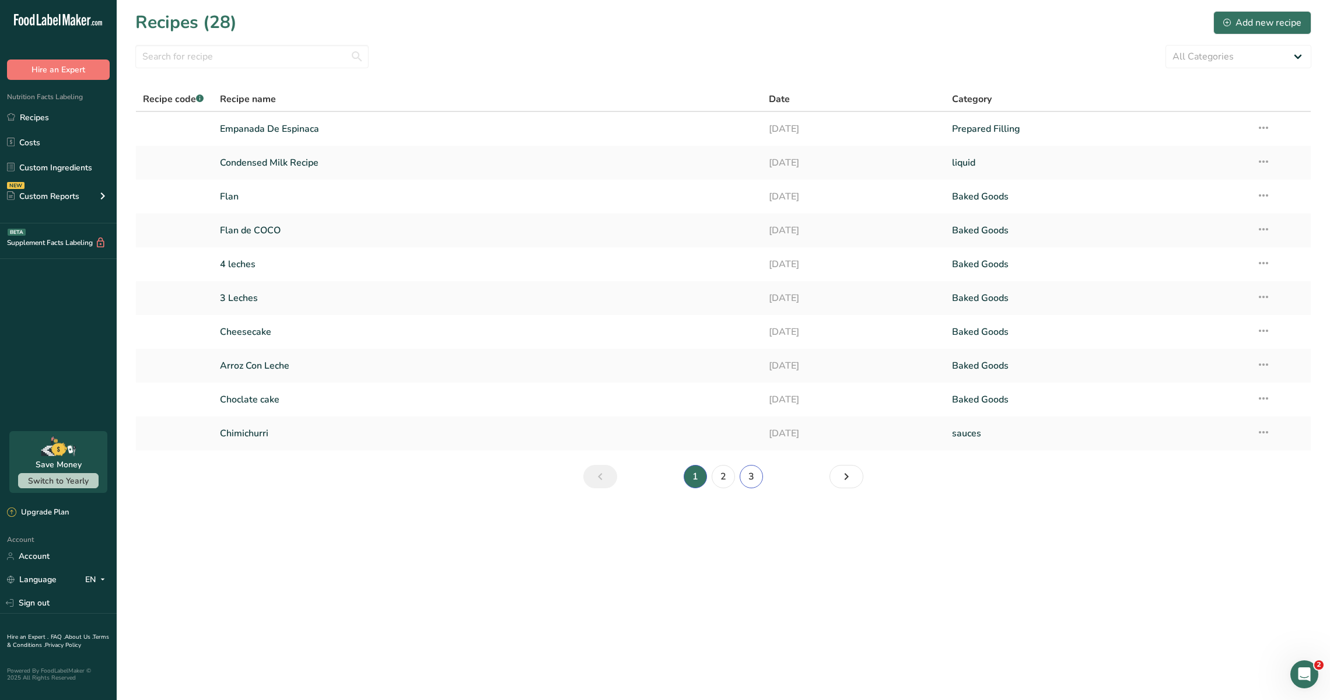
click at [754, 466] on link "3" at bounding box center [751, 476] width 23 height 23
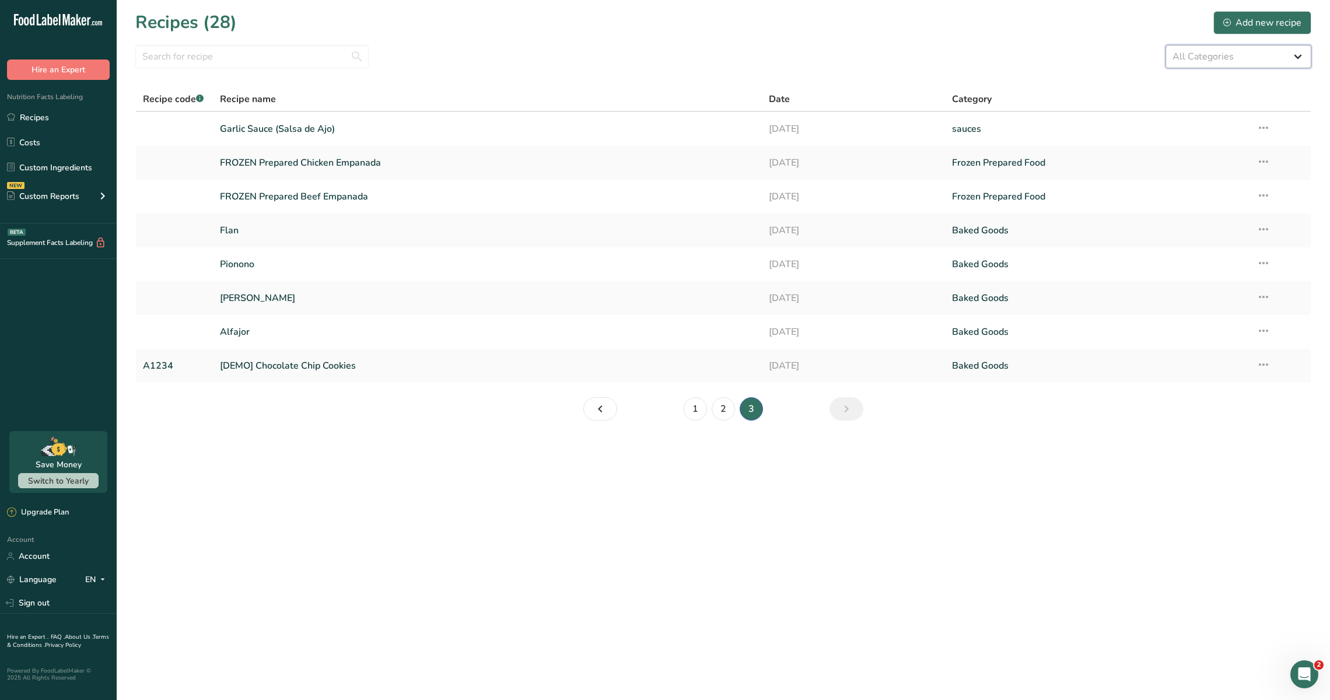
click at [1191, 54] on select "All Categories Baked Goods [GEOGRAPHIC_DATA] Confectionery Cooked Meals, Salads…" at bounding box center [1239, 56] width 146 height 23
select select "6"
click at [1166, 45] on select "All Categories Baked Goods [GEOGRAPHIC_DATA] Confectionery Cooked Meals, Salads…" at bounding box center [1239, 56] width 146 height 23
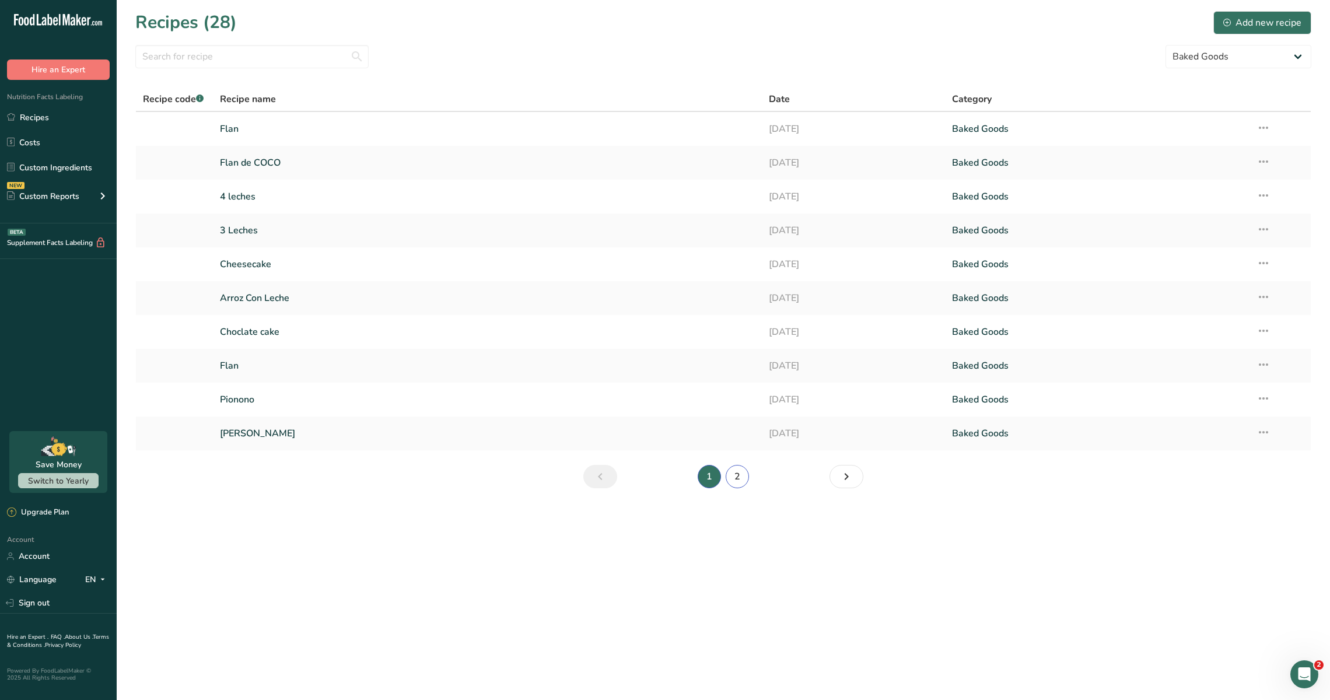
click at [736, 477] on link "2" at bounding box center [737, 476] width 23 height 23
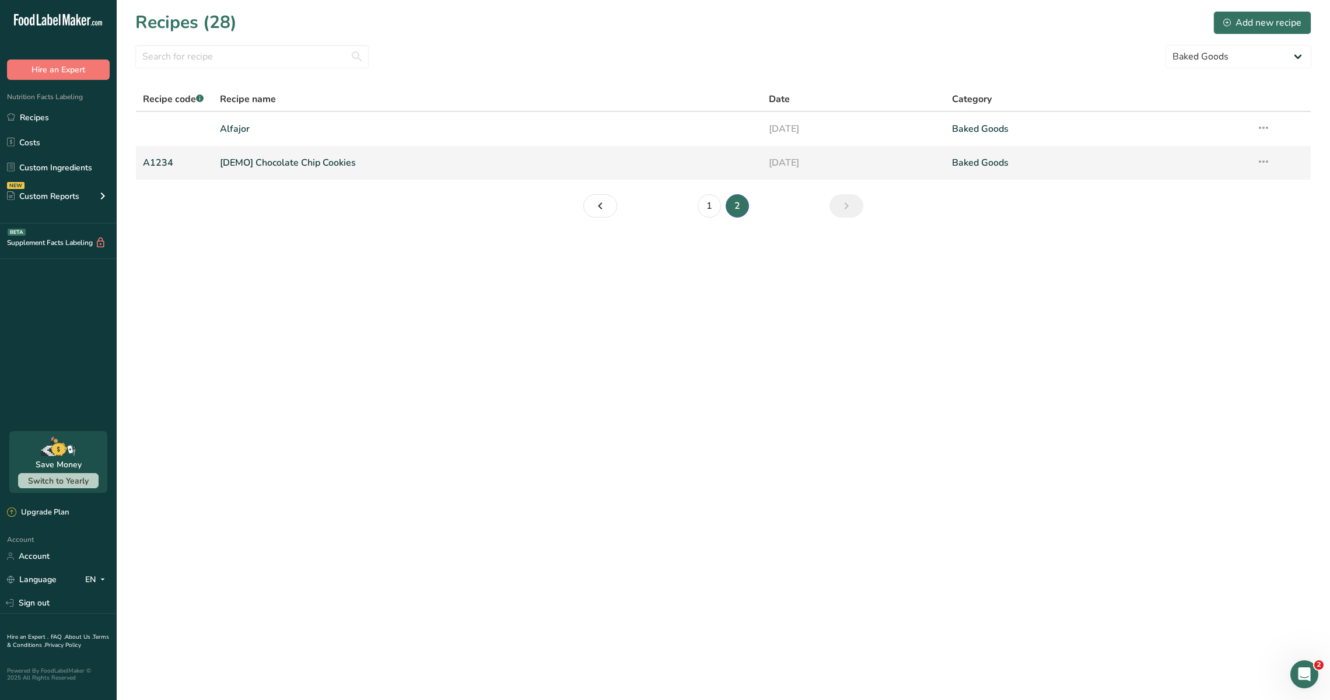
click at [1265, 159] on icon at bounding box center [1264, 161] width 14 height 21
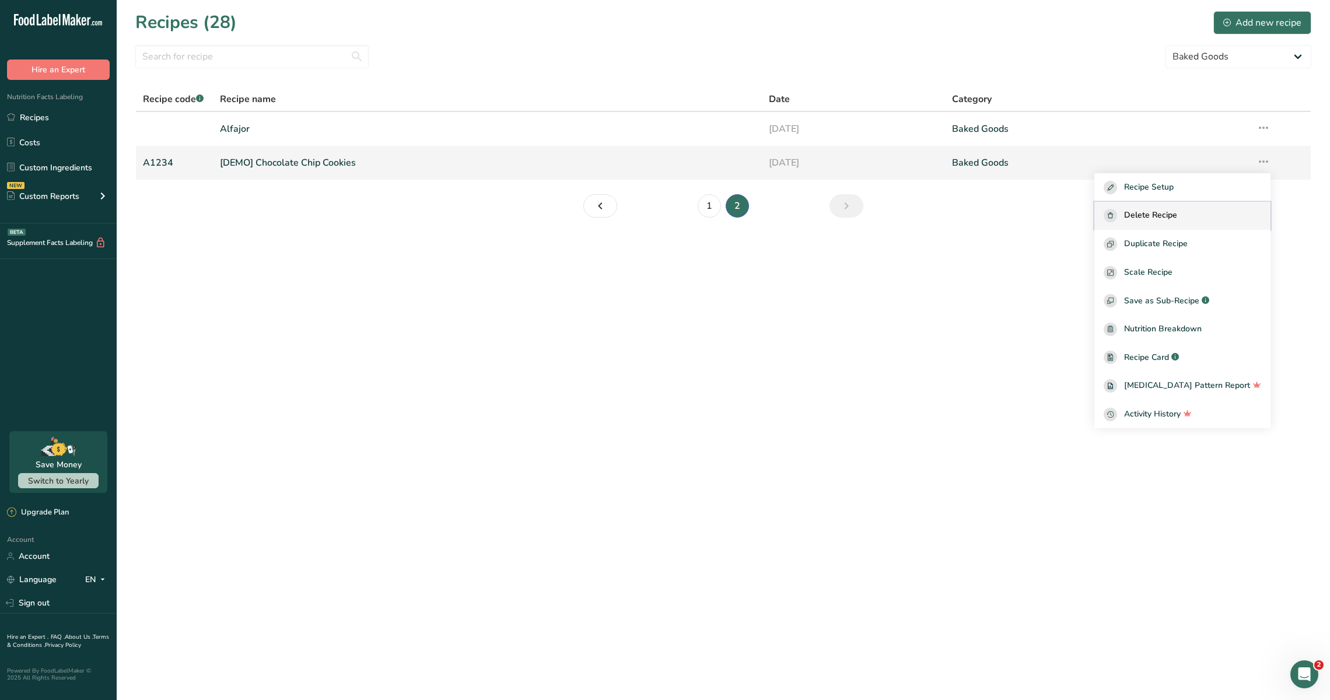
click at [1170, 211] on span "Delete Recipe" at bounding box center [1150, 215] width 53 height 13
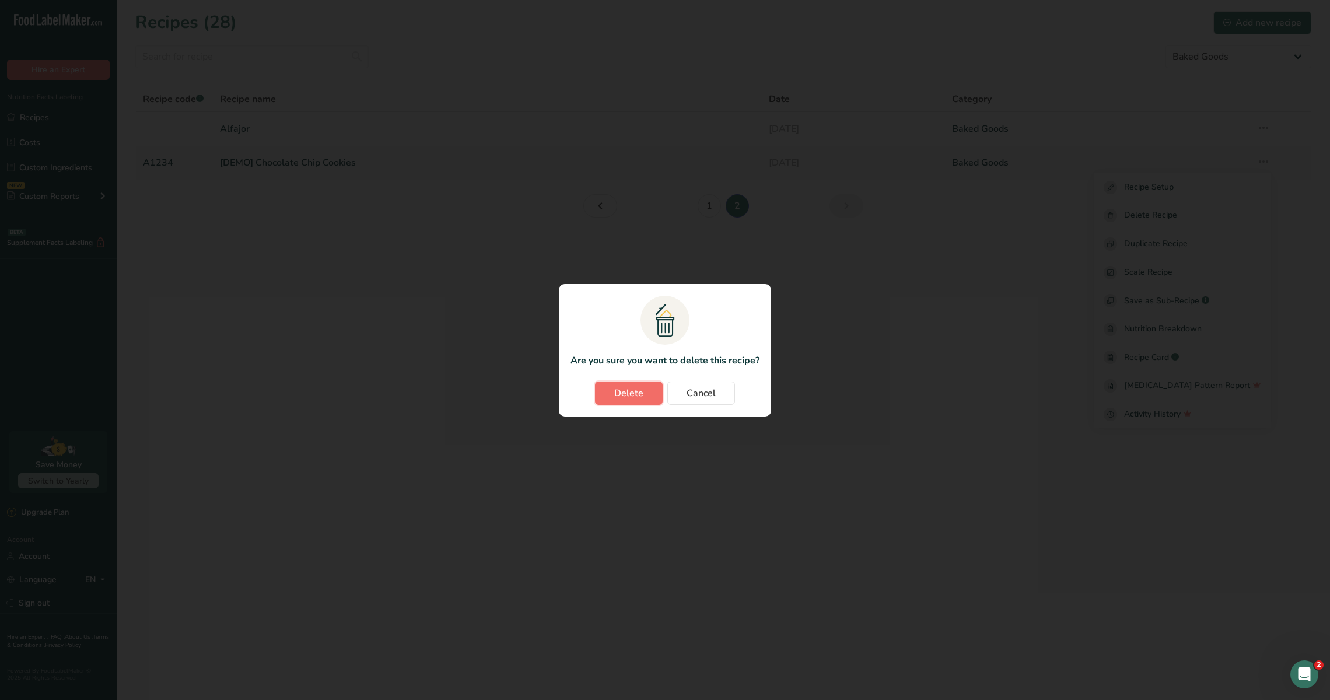
click at [637, 394] on span "Delete" at bounding box center [628, 393] width 29 height 14
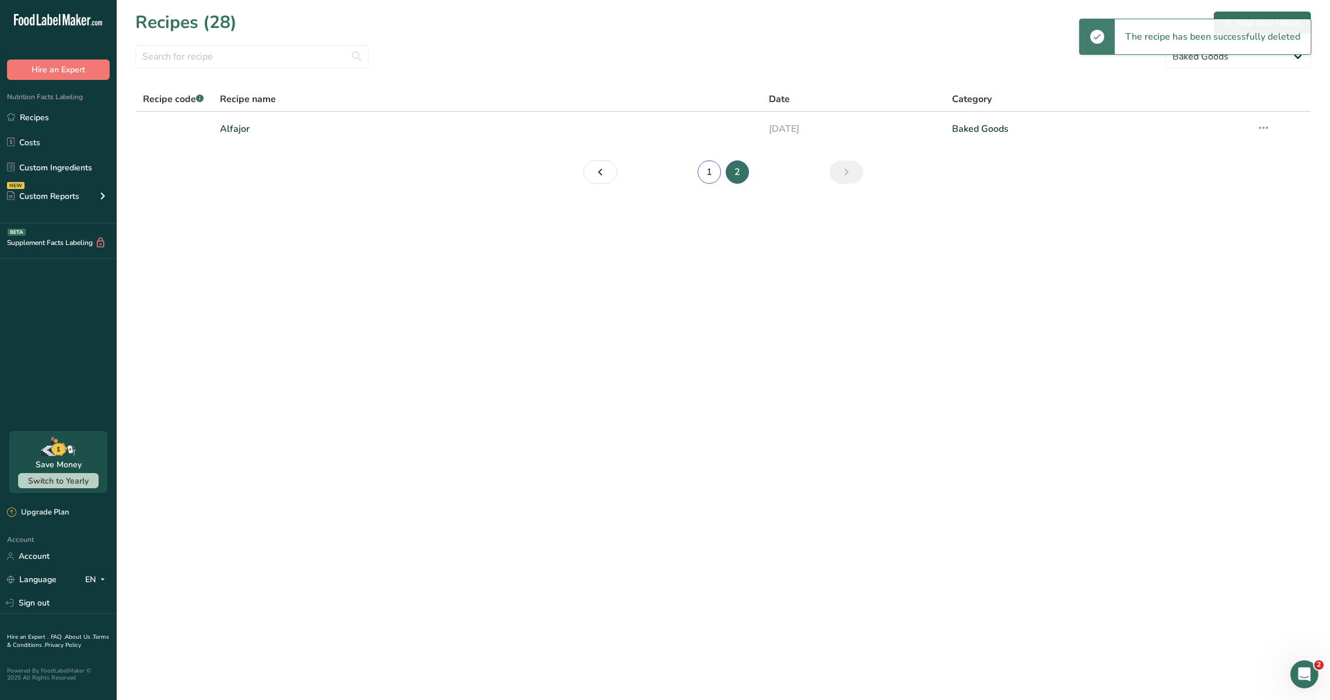
click at [713, 173] on link "1" at bounding box center [709, 171] width 23 height 23
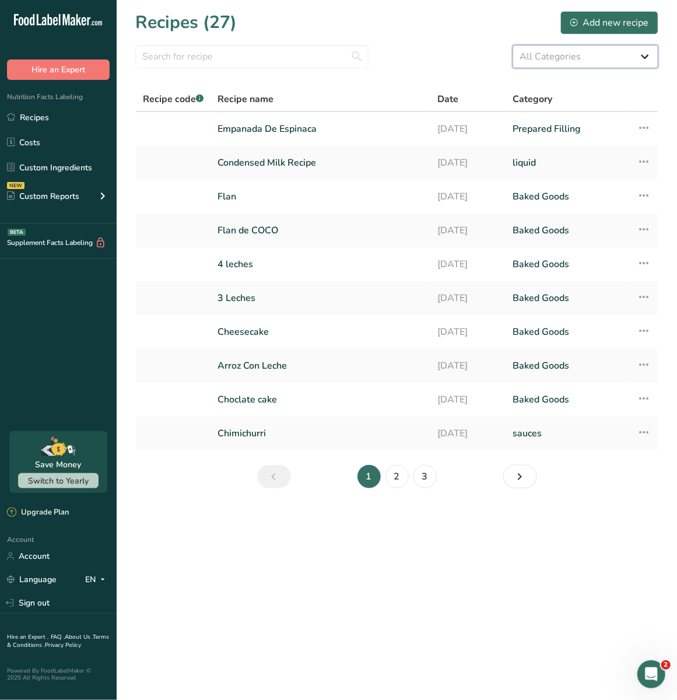
click at [582, 63] on select "All Categories Baked Goods [GEOGRAPHIC_DATA] Confectionery Cooked Meals, Salads…" at bounding box center [586, 56] width 146 height 23
click at [513, 45] on select "All Categories Baked Goods [GEOGRAPHIC_DATA] Confectionery Cooked Meals, Salads…" at bounding box center [586, 56] width 146 height 23
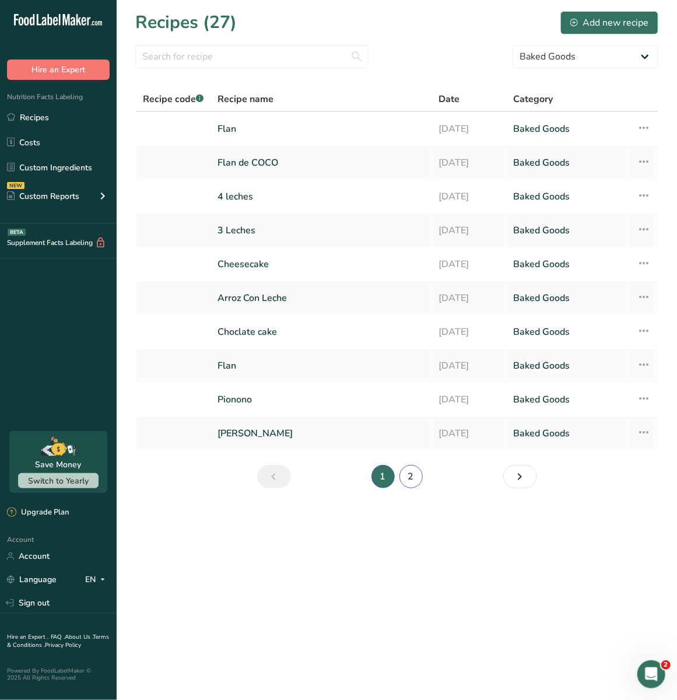
click at [413, 475] on link "2" at bounding box center [411, 476] width 23 height 23
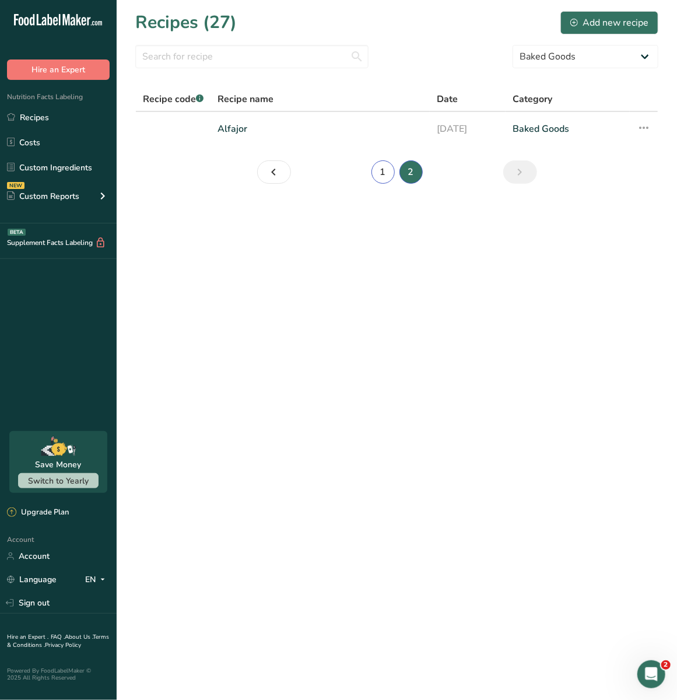
click at [376, 172] on link "1" at bounding box center [383, 171] width 23 height 23
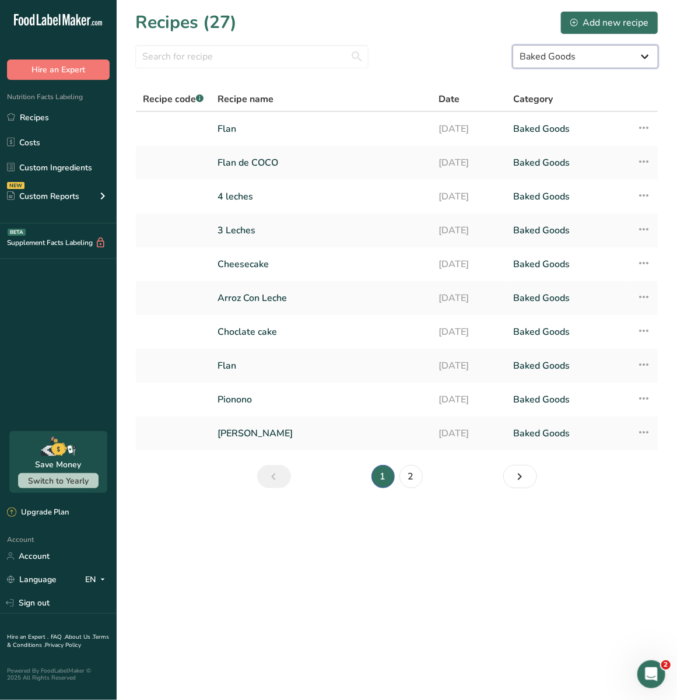
click at [540, 50] on select "All Categories Baked Goods [GEOGRAPHIC_DATA] Confectionery Cooked Meals, Salads…" at bounding box center [586, 56] width 146 height 23
click at [513, 45] on select "All Categories Baked Goods [GEOGRAPHIC_DATA] Confectionery Cooked Meals, Salads…" at bounding box center [586, 56] width 146 height 23
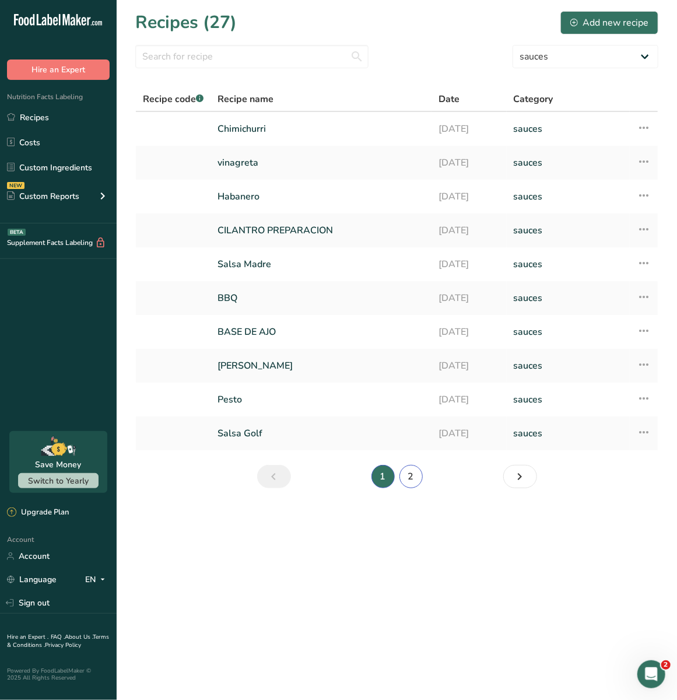
click at [417, 473] on link "2" at bounding box center [411, 476] width 23 height 23
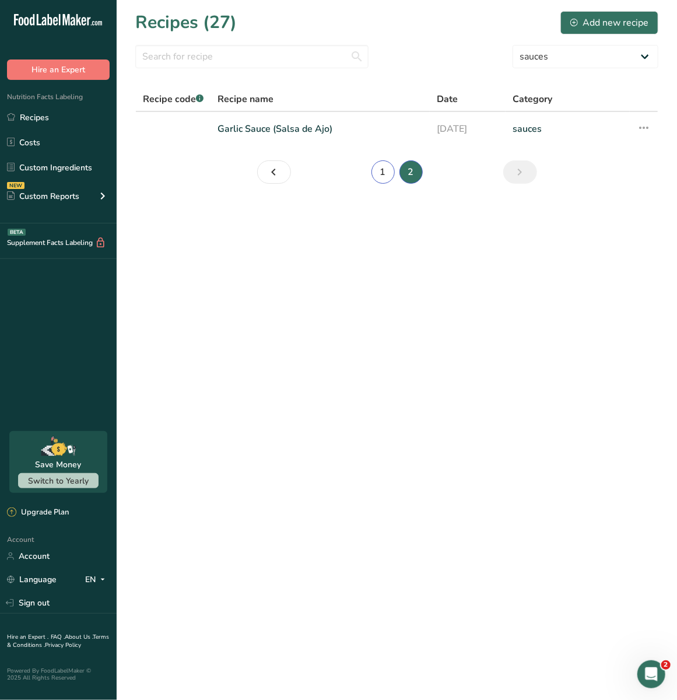
click at [375, 170] on link "1" at bounding box center [383, 171] width 23 height 23
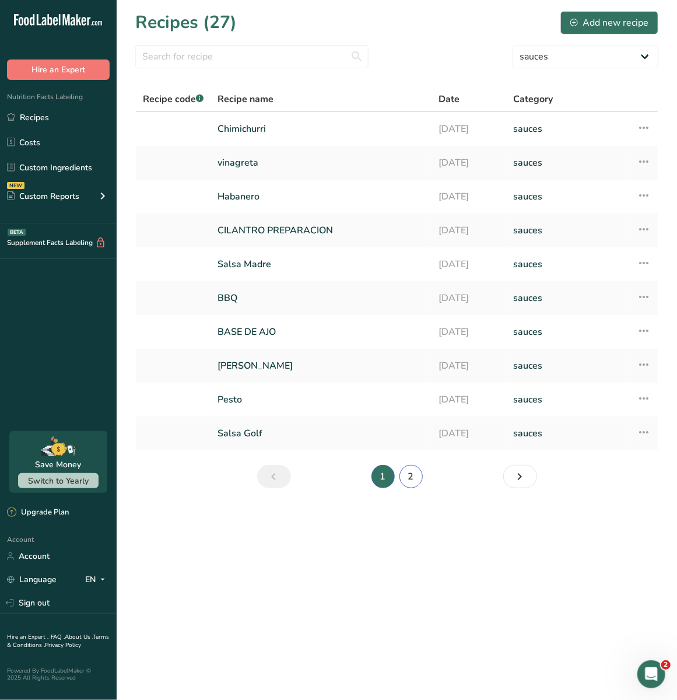
click at [406, 478] on link "2" at bounding box center [411, 476] width 23 height 23
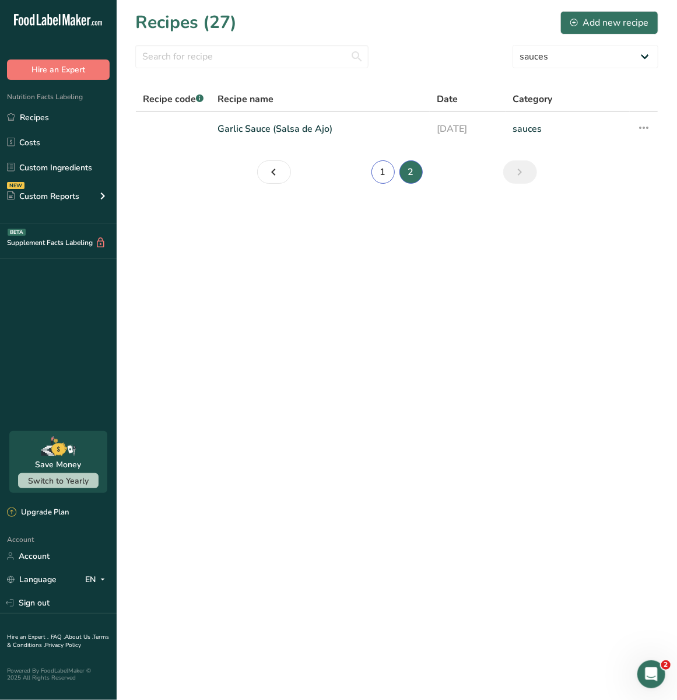
click at [382, 167] on link "1" at bounding box center [383, 171] width 23 height 23
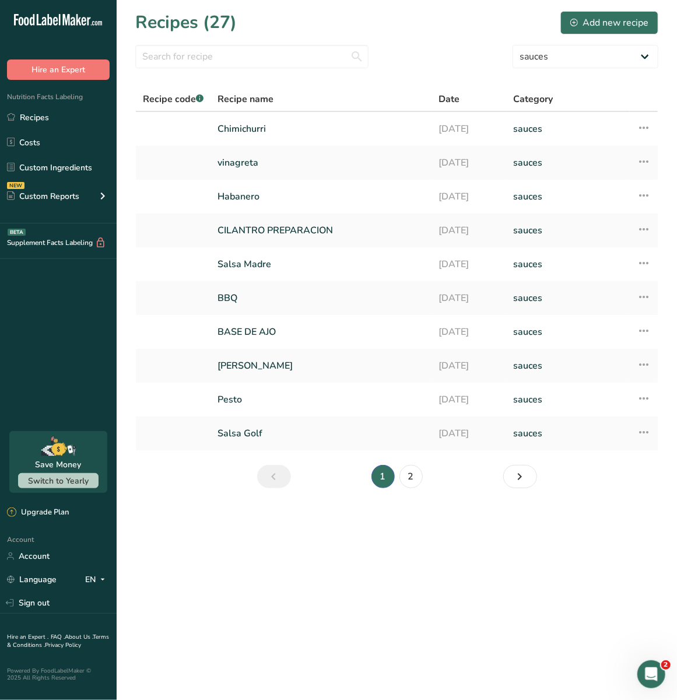
click at [557, 74] on section "Recipes (27) Add new recipe All Categories Baked Goods Beverages Confectionery …" at bounding box center [397, 253] width 561 height 507
click at [557, 56] on select "All Categories Baked Goods [GEOGRAPHIC_DATA] Confectionery Cooked Meals, Salads…" at bounding box center [586, 56] width 146 height 23
click at [513, 45] on select "All Categories Baked Goods [GEOGRAPHIC_DATA] Confectionery Cooked Meals, Salads…" at bounding box center [586, 56] width 146 height 23
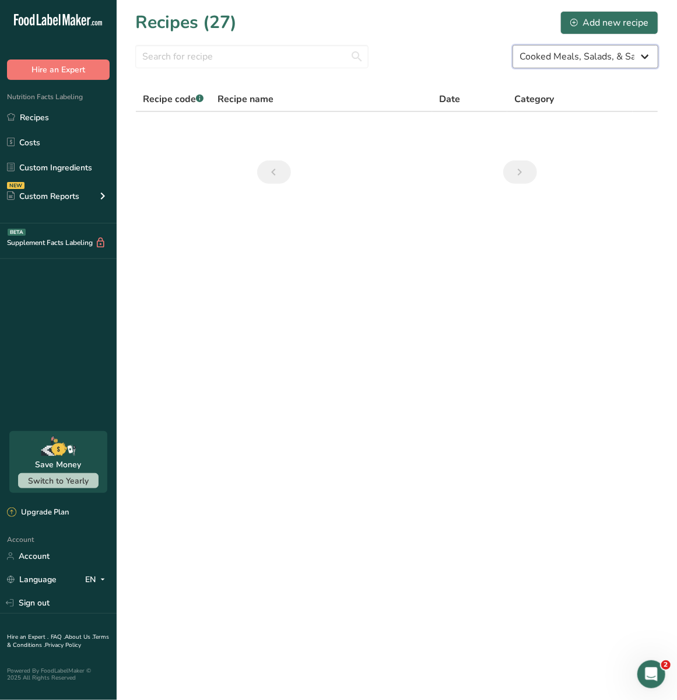
click at [547, 51] on select "All Categories Baked Goods [GEOGRAPHIC_DATA] Confectionery Cooked Meals, Salads…" at bounding box center [586, 56] width 146 height 23
click at [513, 45] on select "All Categories Baked Goods [GEOGRAPHIC_DATA] Confectionery Cooked Meals, Salads…" at bounding box center [586, 56] width 146 height 23
click at [586, 64] on select "All Categories Baked Goods [GEOGRAPHIC_DATA] Confectionery Cooked Meals, Salads…" at bounding box center [586, 56] width 146 height 23
click at [513, 45] on select "All Categories Baked Goods [GEOGRAPHIC_DATA] Confectionery Cooked Meals, Salads…" at bounding box center [586, 56] width 146 height 23
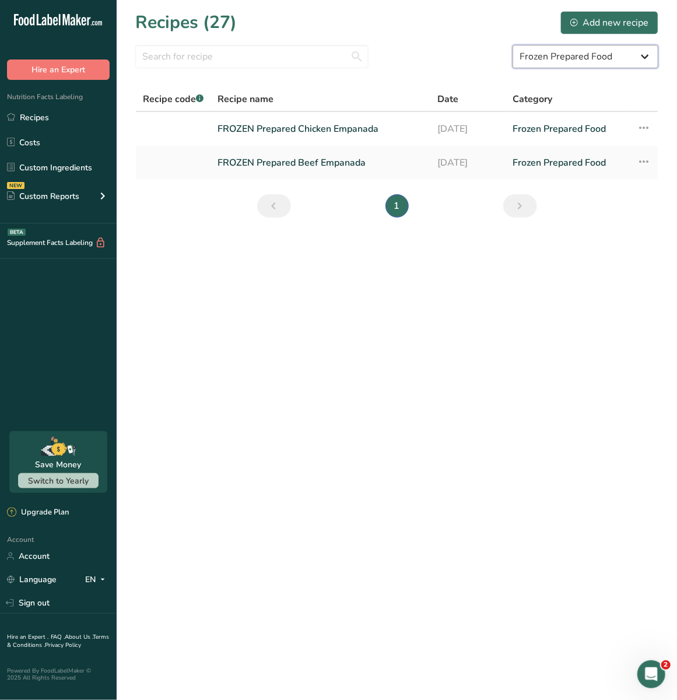
click at [542, 48] on select "All Categories Baked Goods [GEOGRAPHIC_DATA] Confectionery Cooked Meals, Salads…" at bounding box center [586, 56] width 146 height 23
select select "6"
click at [513, 45] on select "All Categories Baked Goods [GEOGRAPHIC_DATA] Confectionery Cooked Meals, Salads…" at bounding box center [586, 56] width 146 height 23
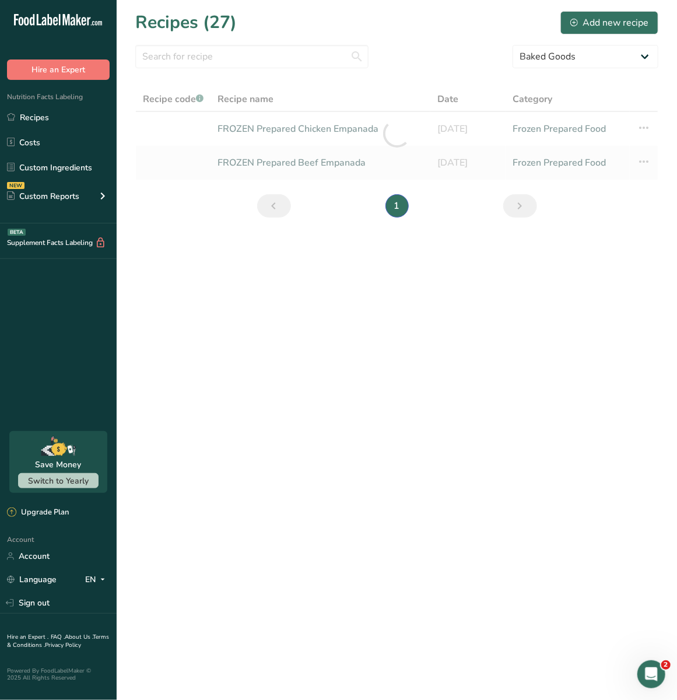
click at [534, 68] on section "Recipes (27) Add new recipe All Categories Baked Goods Beverages Confectionery …" at bounding box center [397, 118] width 561 height 236
click at [534, 62] on select "All Categories Baked Goods [GEOGRAPHIC_DATA] Confectionery Cooked Meals, Salads…" at bounding box center [586, 56] width 146 height 23
select select
click at [513, 45] on select "All Categories Baked Goods [GEOGRAPHIC_DATA] Confectionery Cooked Meals, Salads…" at bounding box center [586, 56] width 146 height 23
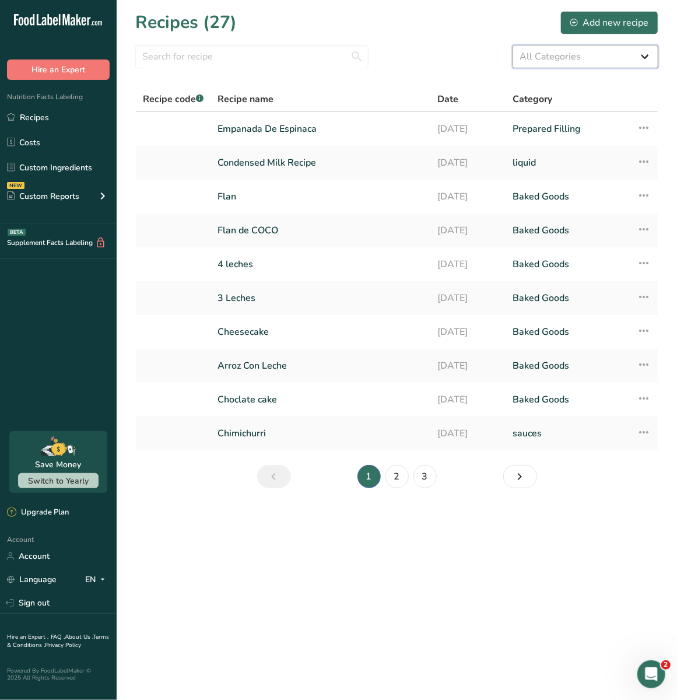
click at [579, 60] on select "All Categories Baked Goods [GEOGRAPHIC_DATA] Confectionery Cooked Meals, Salads…" at bounding box center [586, 56] width 146 height 23
click at [513, 45] on select "All Categories Baked Goods [GEOGRAPHIC_DATA] Confectionery Cooked Meals, Salads…" at bounding box center [586, 56] width 146 height 23
click at [522, 479] on icon "Page 2." at bounding box center [520, 476] width 14 height 21
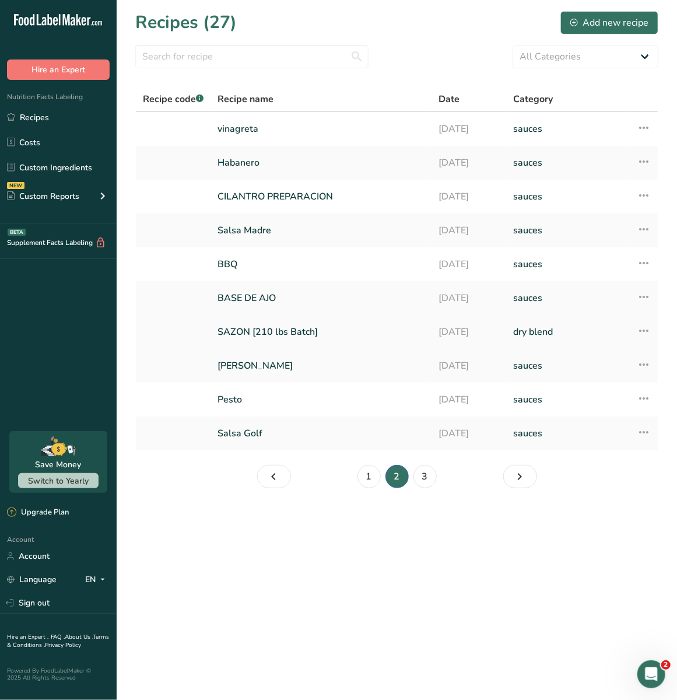
click at [387, 343] on link "SAZON [210 lbs Batch]" at bounding box center [321, 332] width 207 height 25
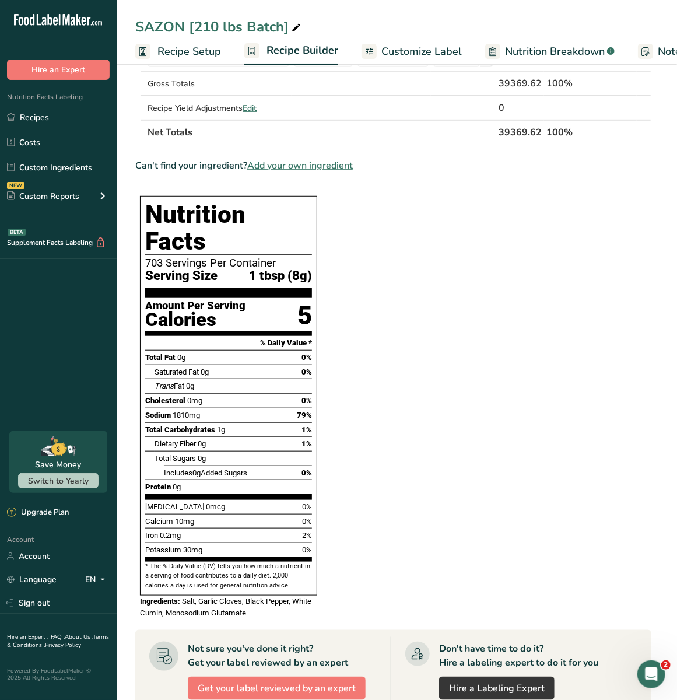
scroll to position [293, 0]
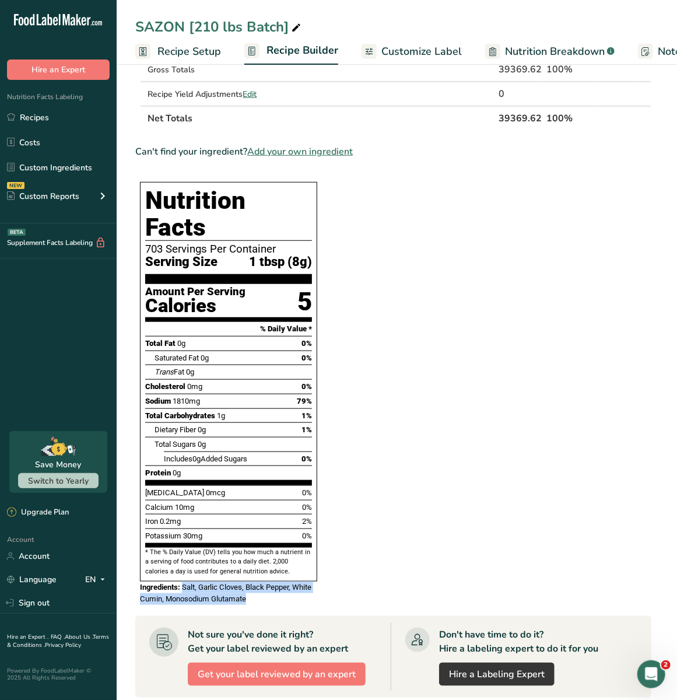
drag, startPoint x: 185, startPoint y: 562, endPoint x: 293, endPoint y: 575, distance: 108.8
click at [293, 582] on div "Ingredients: Salt, Garlic Cloves, Black Pepper, White Cumin, Monosodium Glutama…" at bounding box center [228, 593] width 177 height 23
copy span "Salt, Garlic Cloves, Black Pepper, White Cumin, Monosodium Glutamate"
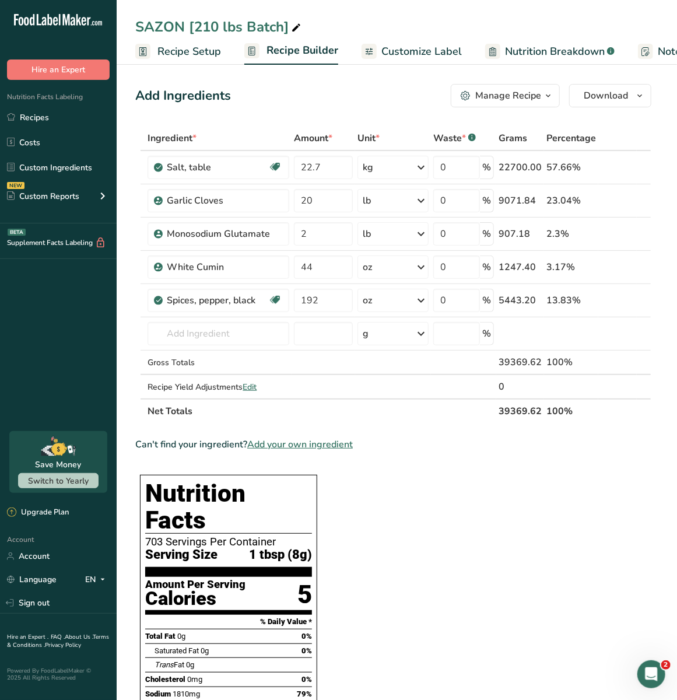
click at [205, 56] on span "Recipe Setup" at bounding box center [190, 52] width 64 height 16
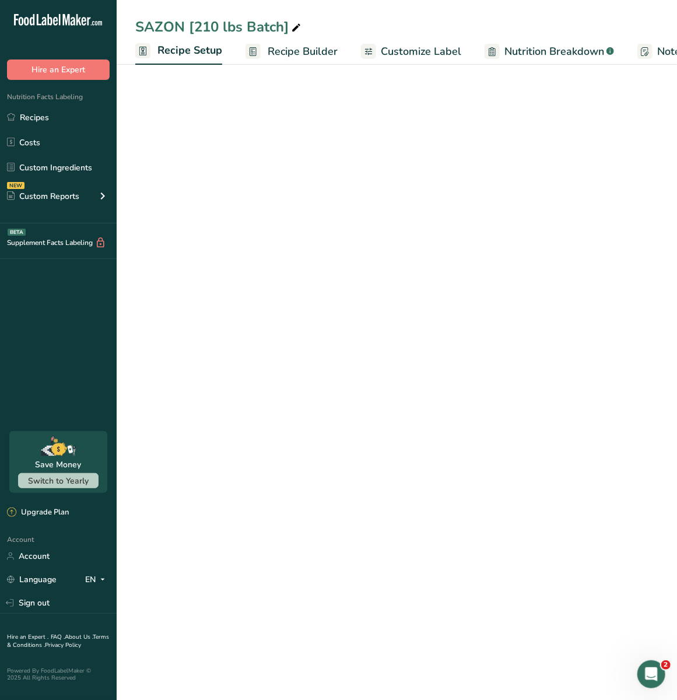
scroll to position [0, 4]
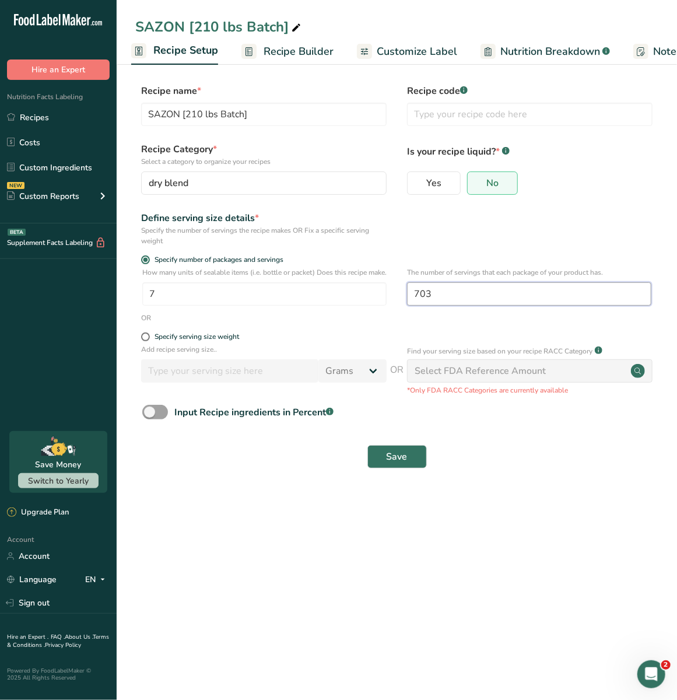
click at [439, 302] on input "703" at bounding box center [529, 293] width 244 height 23
type input "7"
type input "650"
click at [395, 464] on span "Save" at bounding box center [397, 457] width 21 height 14
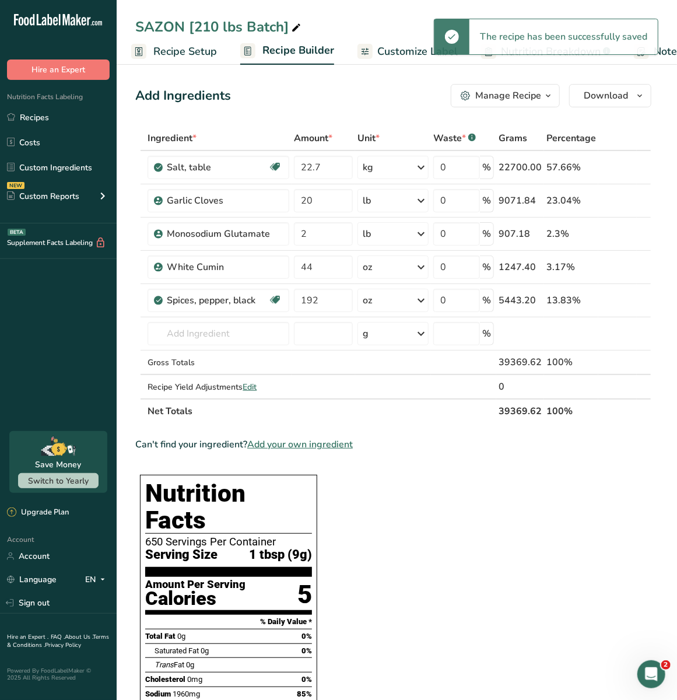
click at [214, 67] on section "Add Ingredients Manage Recipe Delete Recipe Duplicate Recipe Scale Recipe Save …" at bounding box center [397, 668] width 561 height 1214
click at [209, 60] on link "Recipe Setup" at bounding box center [174, 52] width 86 height 26
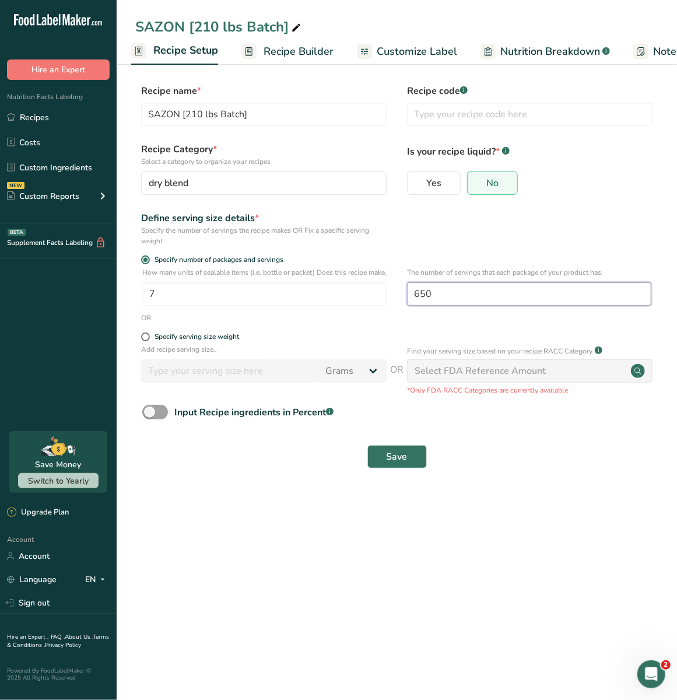
drag, startPoint x: 456, startPoint y: 292, endPoint x: 385, endPoint y: 292, distance: 71.2
click at [385, 292] on div "How many units of sealable items (i.e. bottle or packet) Does this recipe make.…" at bounding box center [396, 290] width 523 height 46
type input "500"
click at [402, 464] on span "Save" at bounding box center [397, 457] width 21 height 14
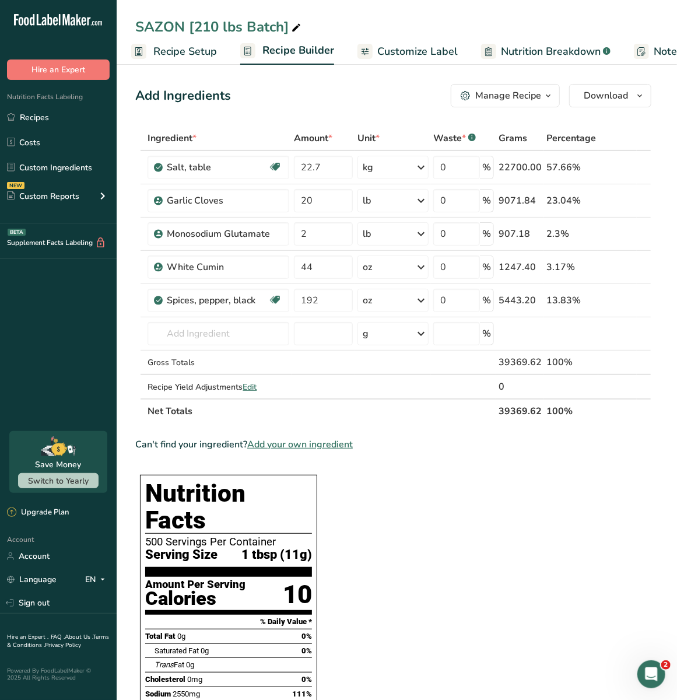
scroll to position [496, 0]
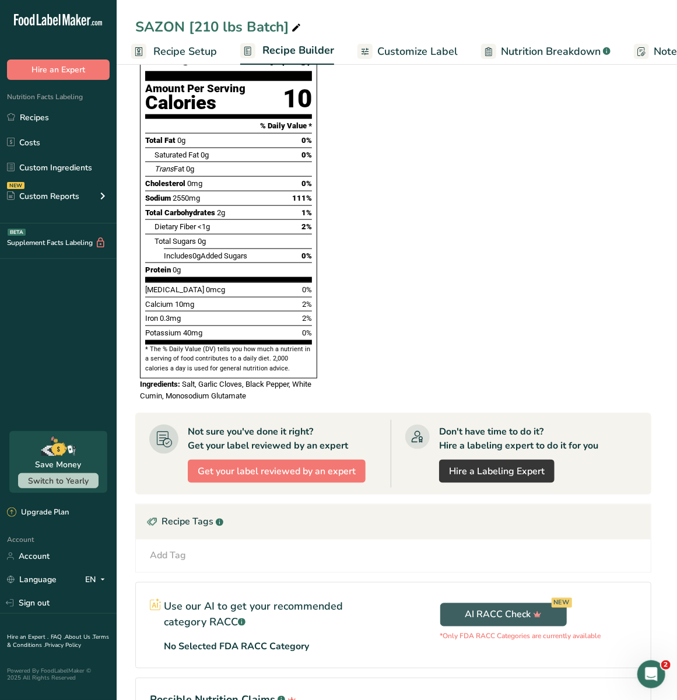
click at [177, 44] on span "Recipe Setup" at bounding box center [185, 52] width 64 height 16
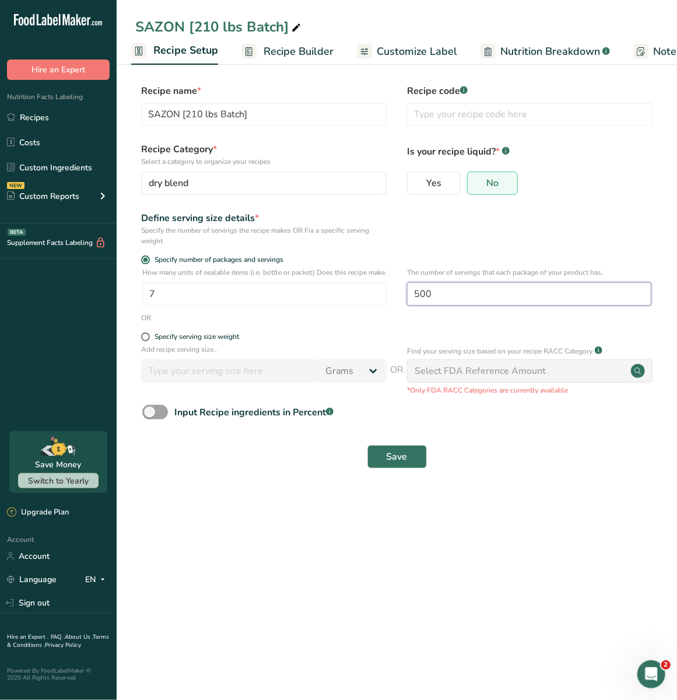
drag, startPoint x: 446, startPoint y: 293, endPoint x: 398, endPoint y: 289, distance: 48.0
click at [398, 289] on div "How many units of sealable items (i.e. bottle or packet) Does this recipe make.…" at bounding box center [396, 290] width 523 height 46
type input "4"
type input "350"
click at [398, 464] on span "Save" at bounding box center [397, 457] width 21 height 14
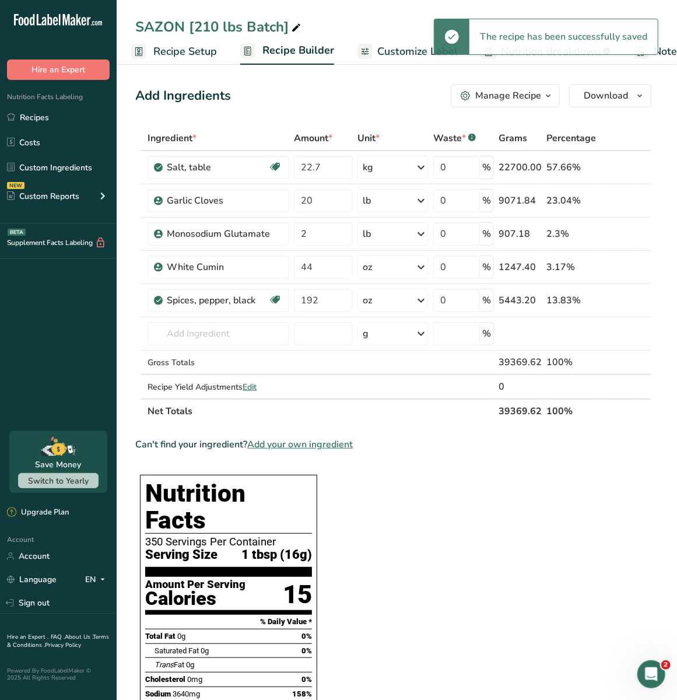
click at [198, 47] on span "Recipe Setup" at bounding box center [185, 52] width 64 height 16
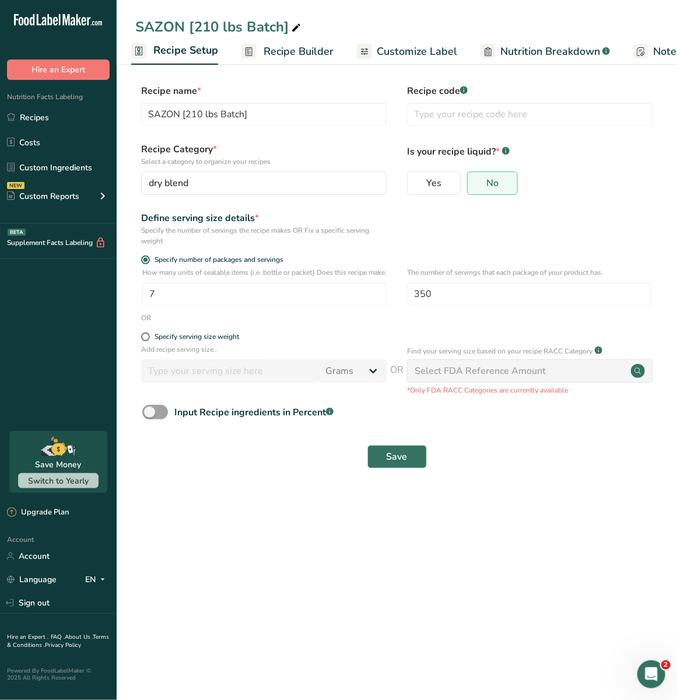
click at [457, 310] on div "The number of servings that each package of your product has. 350" at bounding box center [529, 290] width 244 height 46
click at [457, 302] on input "350" at bounding box center [529, 293] width 244 height 23
type input "3"
type input "400"
click at [413, 459] on button "Save" at bounding box center [398, 456] width 60 height 23
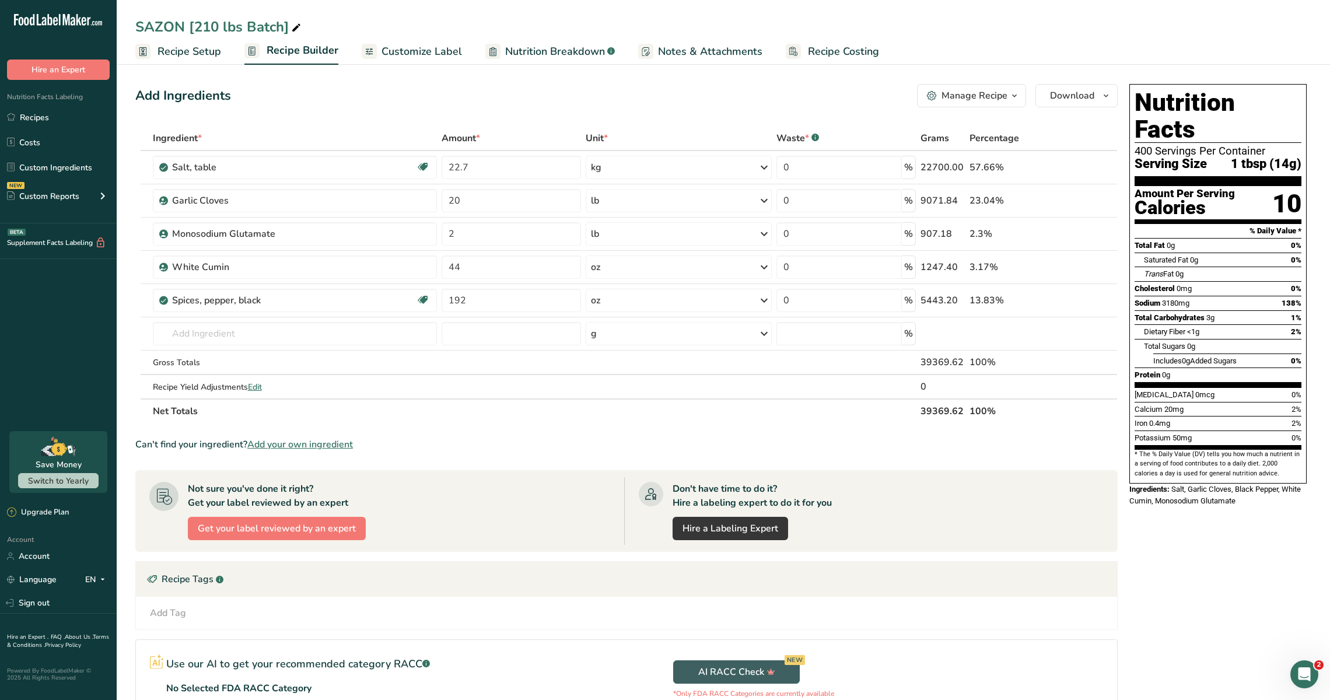
click at [209, 54] on span "Recipe Setup" at bounding box center [190, 52] width 64 height 16
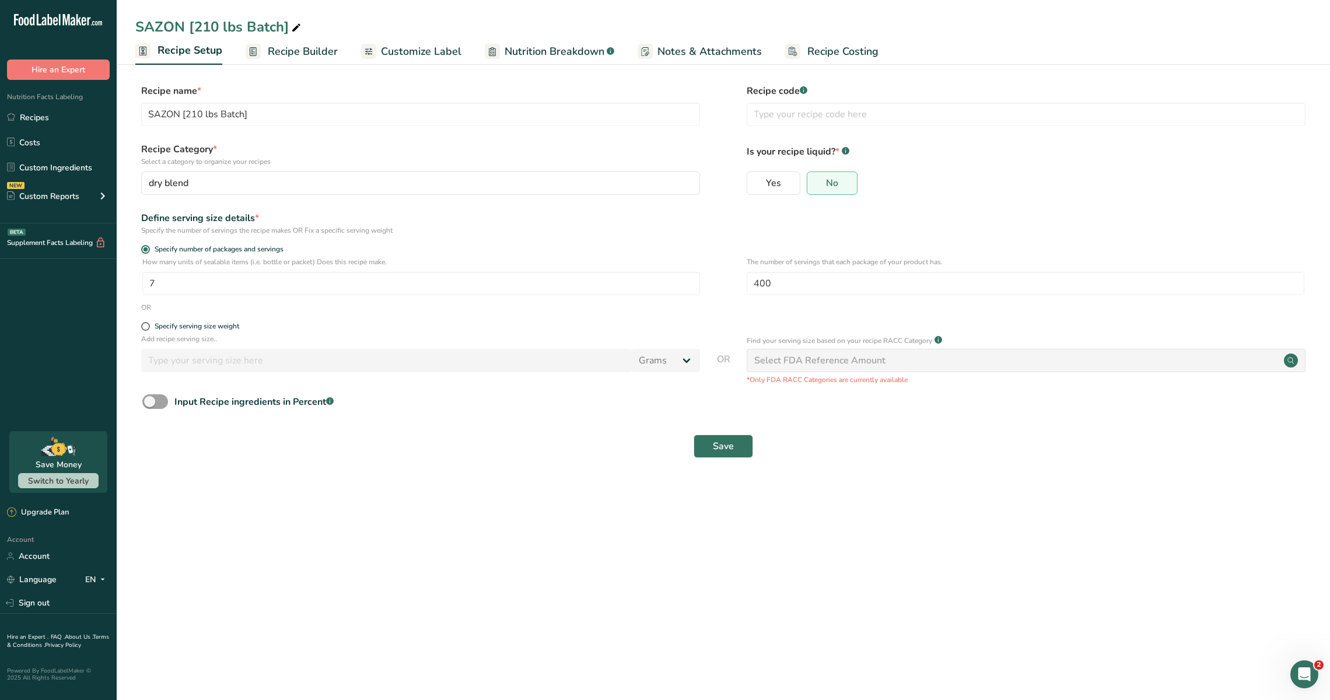
click at [259, 51] on rect at bounding box center [253, 51] width 15 height 15
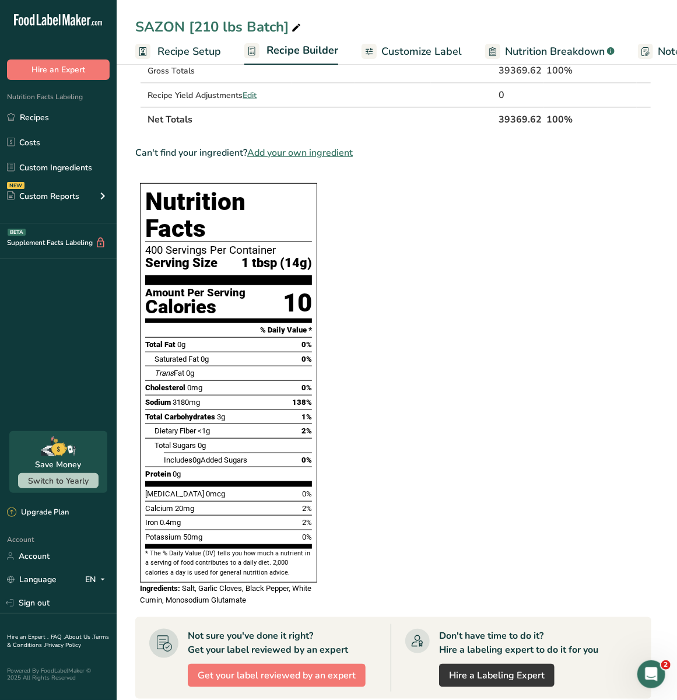
scroll to position [295, 0]
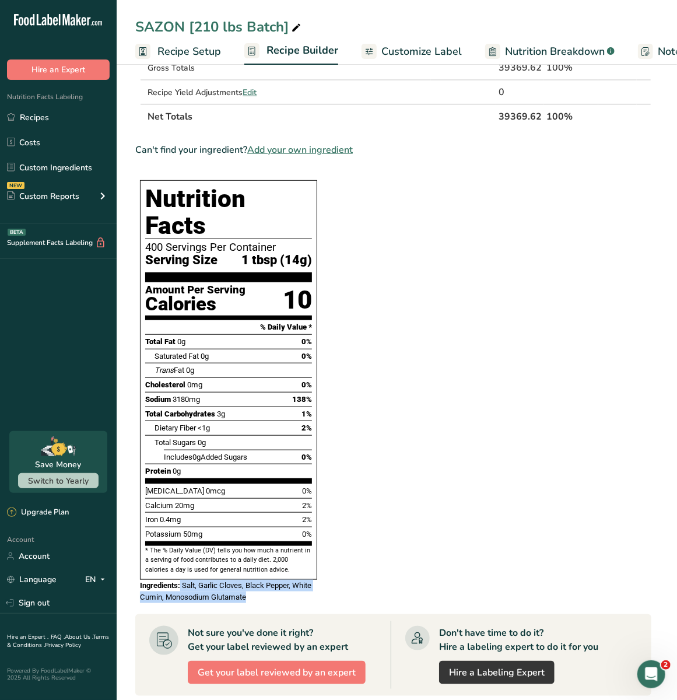
drag, startPoint x: 180, startPoint y: 557, endPoint x: 256, endPoint y: 577, distance: 78.4
click at [256, 577] on div "Nutrition Facts 400 Servings Per Container Serving Size 1 tbsp (14g) Amount Per…" at bounding box center [228, 392] width 187 height 432
copy div "Salt, Garlic Cloves, Black Pepper, White Cumin, Monosodium Glutamate"
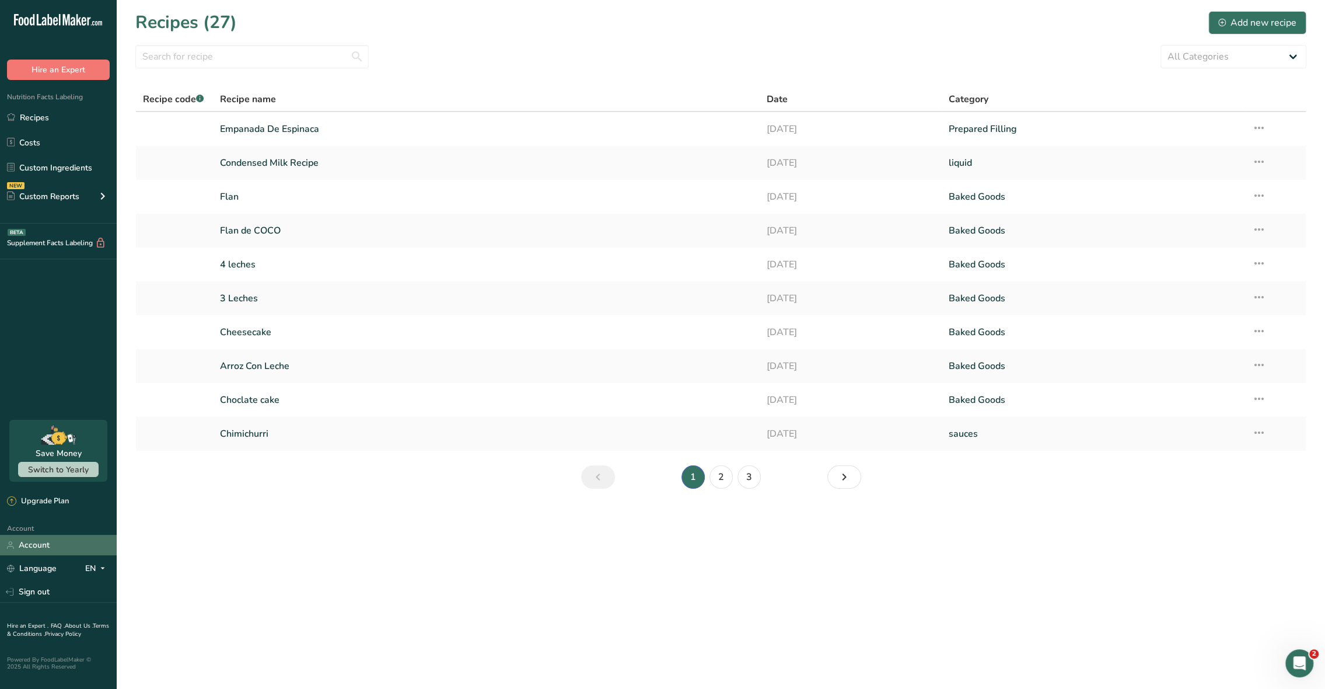
click at [40, 548] on link "Account" at bounding box center [58, 544] width 117 height 20
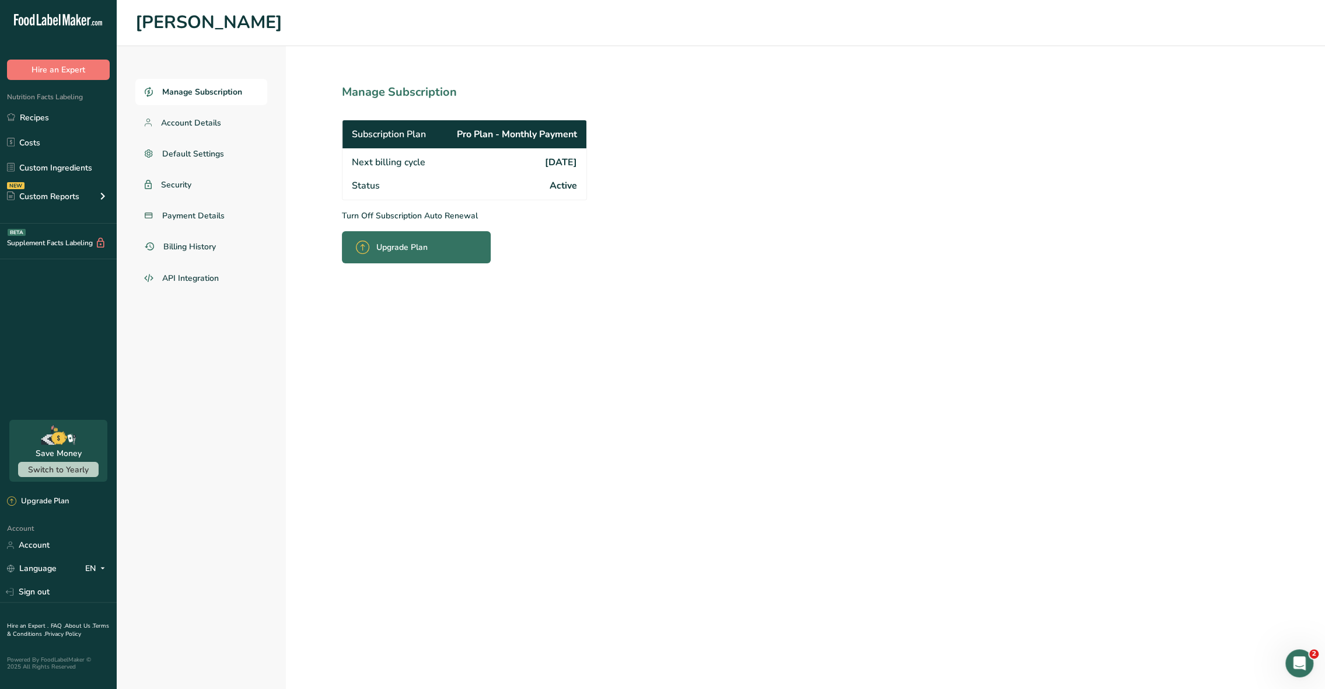
click at [406, 94] on h1 "Manage Subscription" at bounding box center [490, 92] width 296 height 18
click at [365, 212] on p "Turn Off Subscription Auto Renewal" at bounding box center [490, 215] width 296 height 12
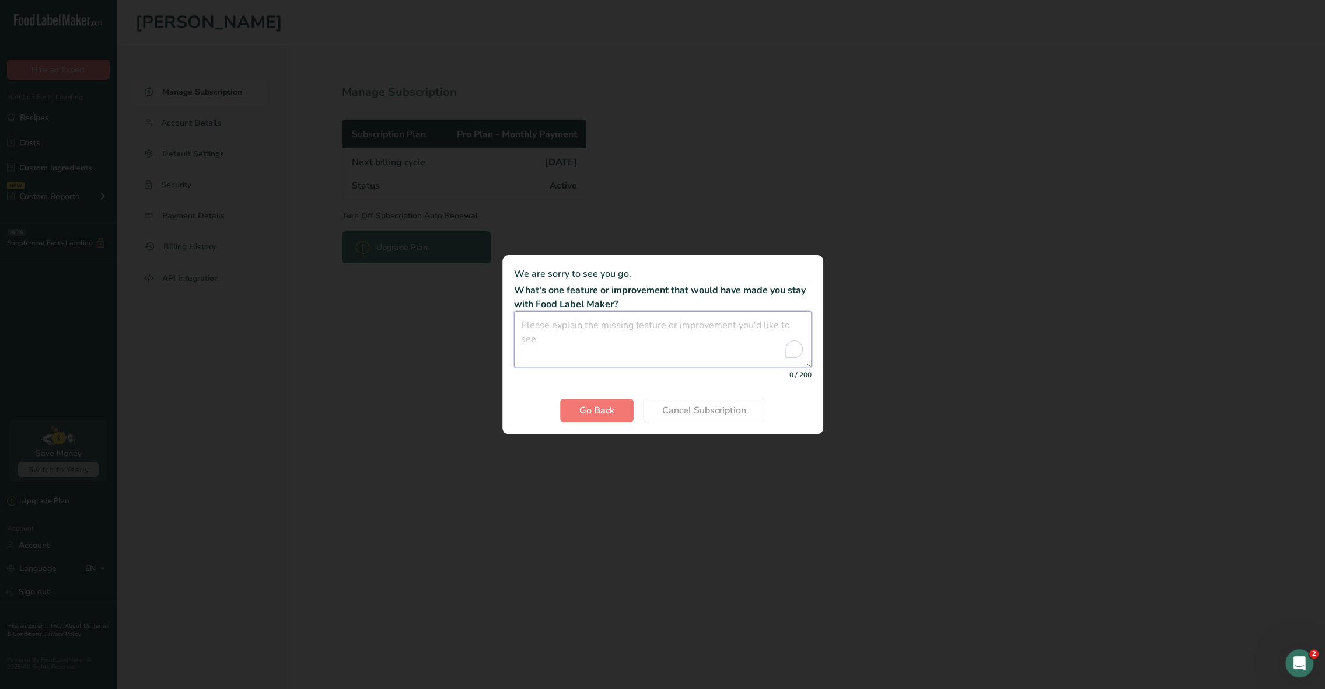
drag, startPoint x: 619, startPoint y: 310, endPoint x: 514, endPoint y: 285, distance: 107.6
click at [514, 285] on section "We are sorry to see you go. What's one feature or improvement that would have m…" at bounding box center [662, 344] width 321 height 179
drag, startPoint x: 513, startPoint y: 286, endPoint x: 631, endPoint y: 299, distance: 118.6
click at [631, 299] on p "What's one feature or improvement that would have made you stay with Food Label…" at bounding box center [663, 297] width 298 height 28
copy p "What's one feature or improvement that would have made you stay with Food Label…"
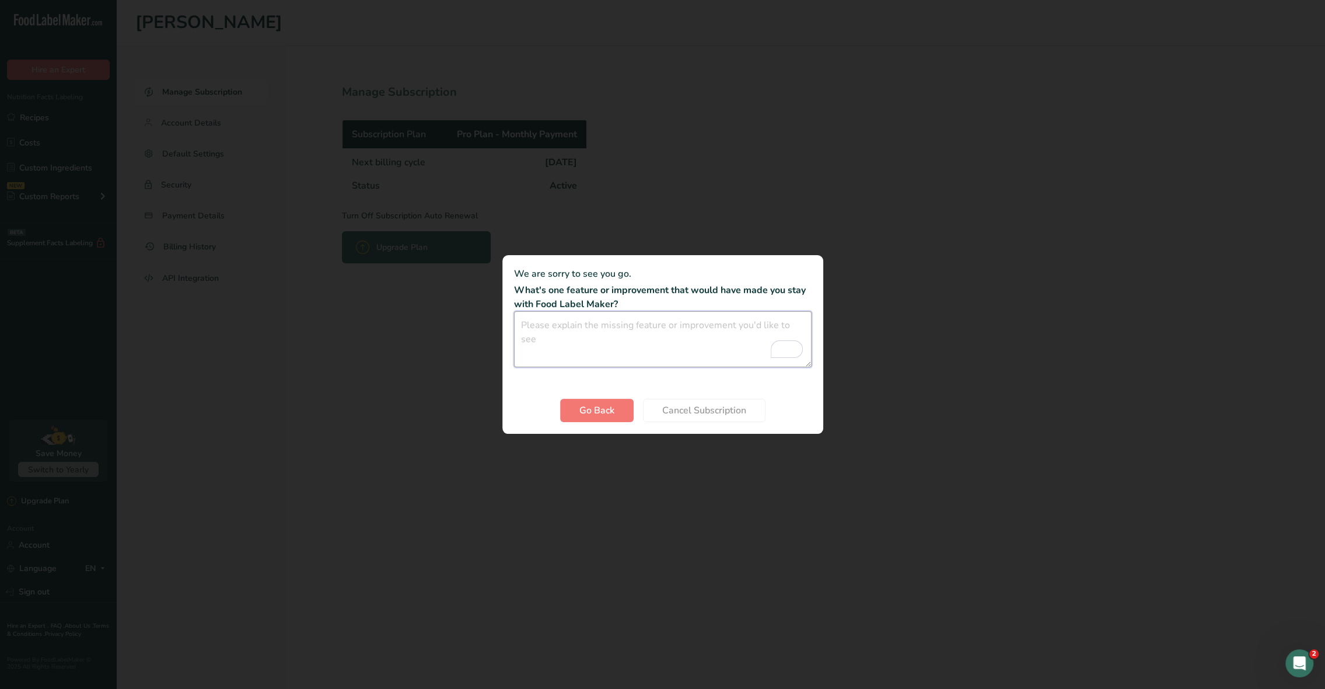
click at [658, 331] on textarea "To enrich screen reader interactions, please activate Accessibility in Grammarl…" at bounding box center [663, 339] width 298 height 56
paste textarea "One feature that would have made me stay with Food Label Maker is the ability t…"
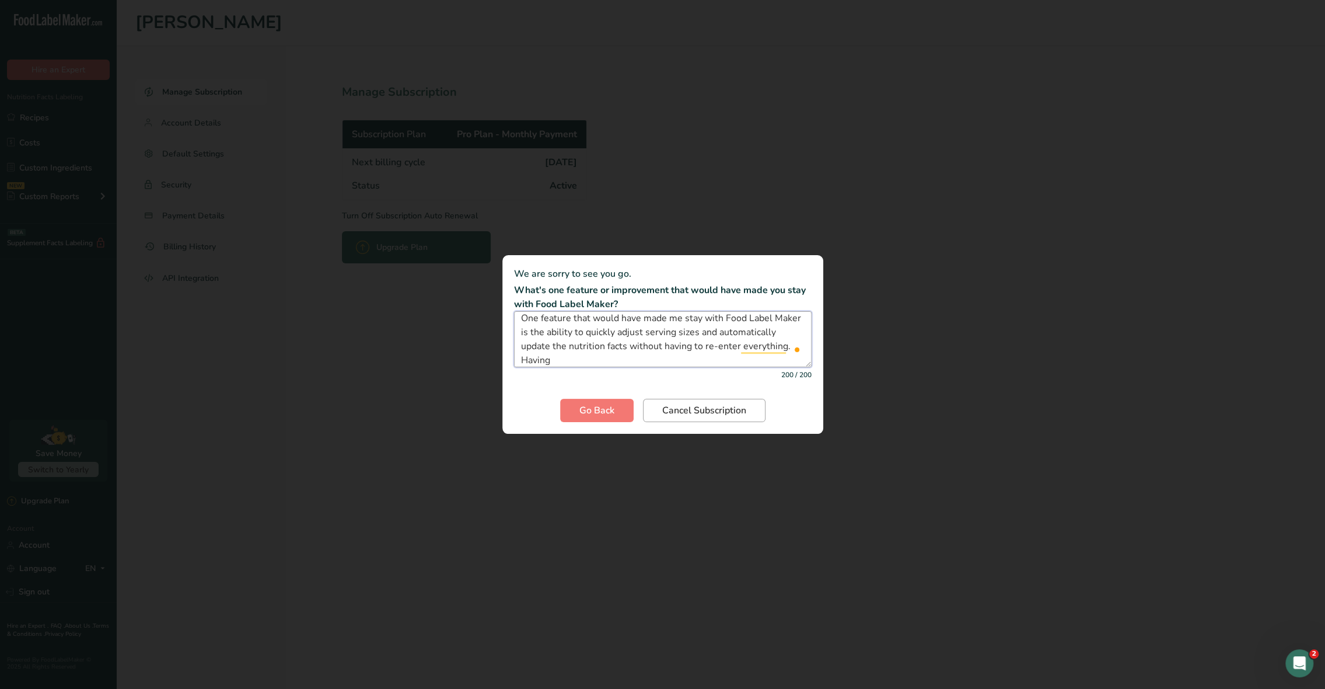
type textarea "One feature that would have made me stay with Food Label Maker is the ability t…"
click at [689, 412] on span "Cancel Subscription" at bounding box center [704, 410] width 84 height 14
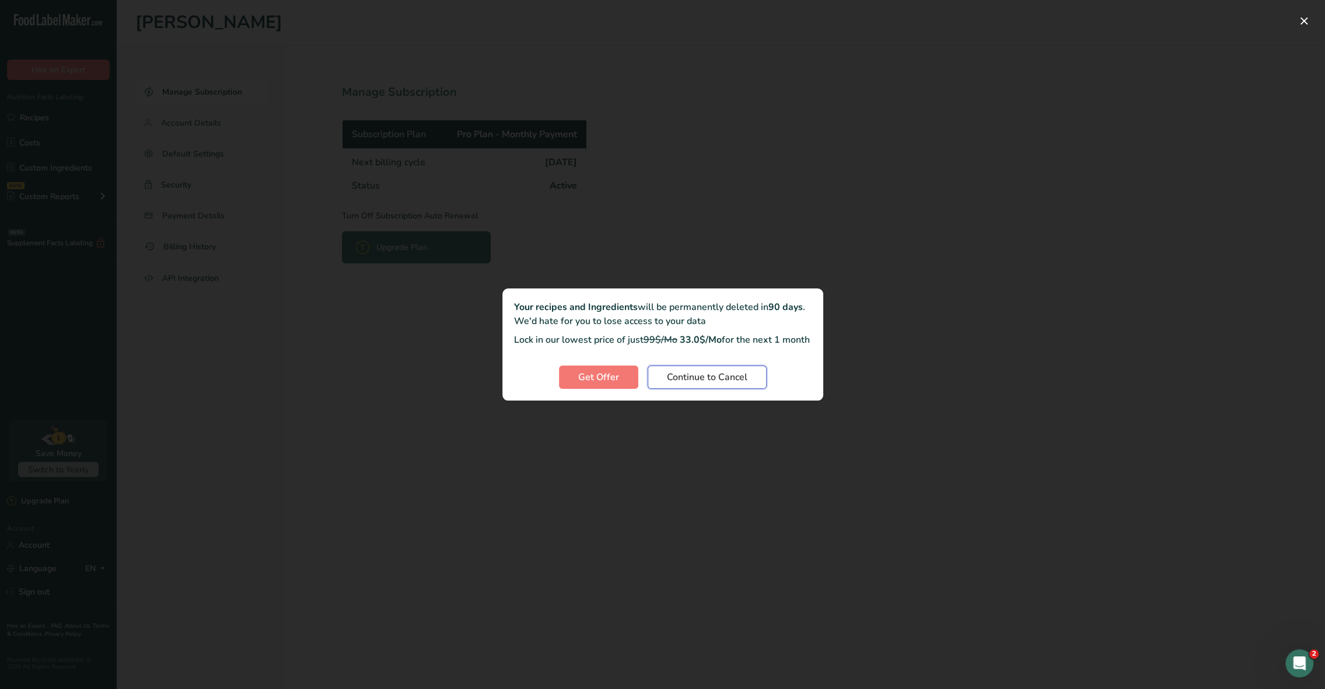
click at [685, 384] on span "Continue to Cancel" at bounding box center [707, 377] width 81 height 14
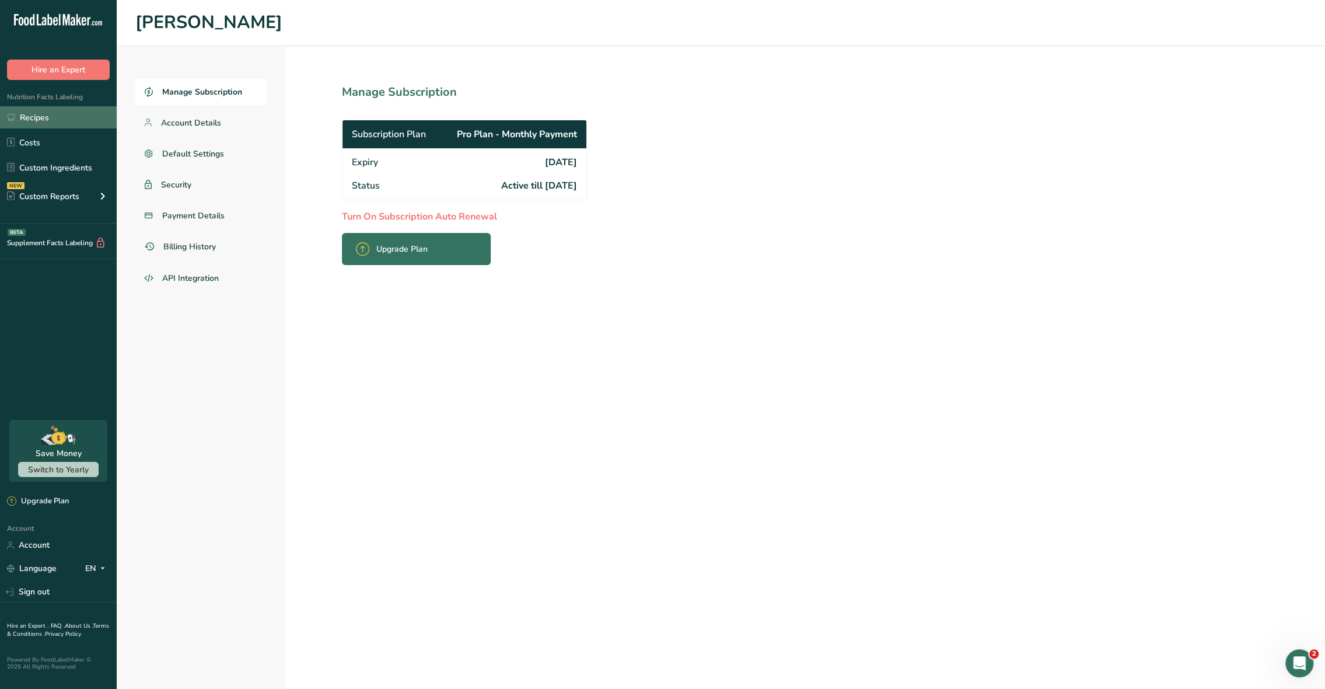
click at [95, 116] on link "Recipes" at bounding box center [58, 117] width 117 height 22
